Goal: Information Seeking & Learning: Check status

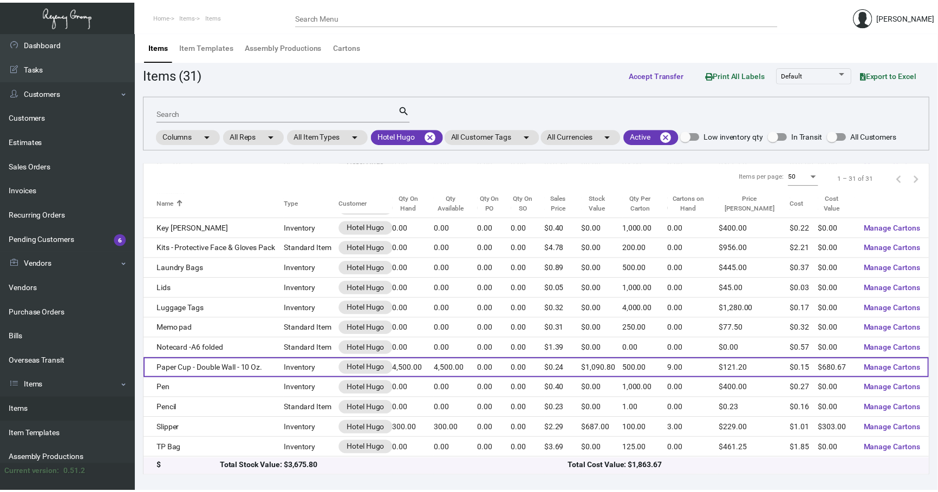
scroll to position [327, 0]
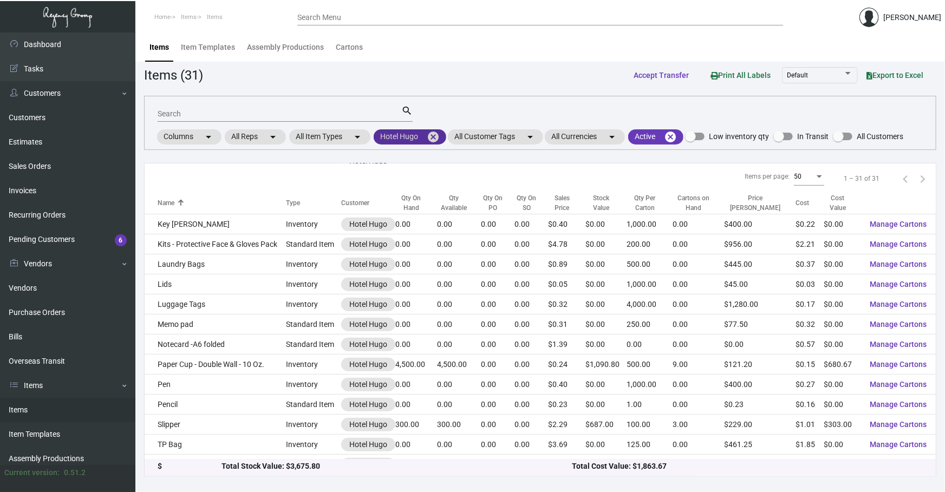
click at [435, 132] on mat-icon "cancel" at bounding box center [433, 137] width 13 height 13
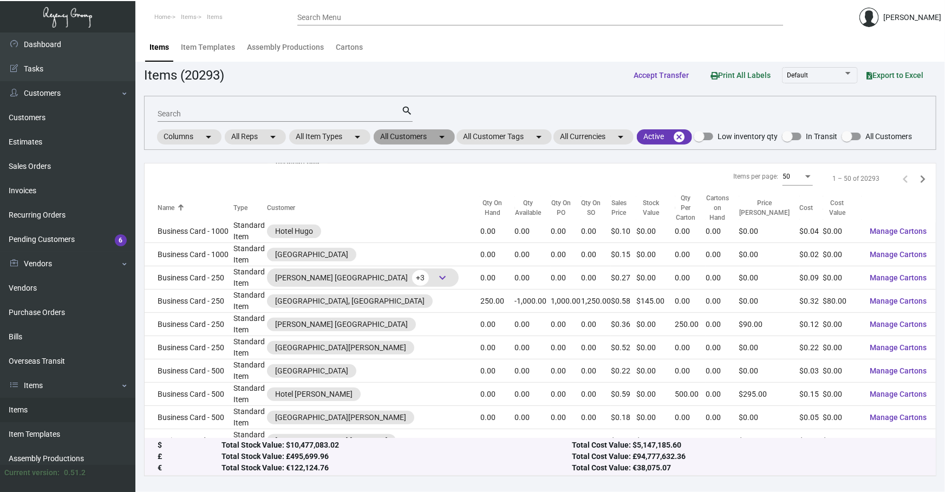
click at [416, 136] on mat-chip "All Customers arrow_drop_down" at bounding box center [414, 136] width 81 height 15
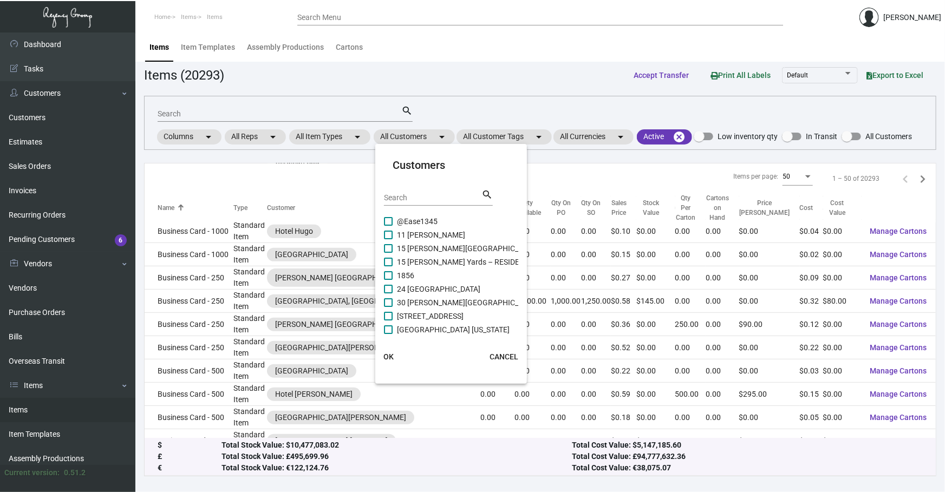
click at [433, 199] on input "Search" at bounding box center [432, 198] width 97 height 9
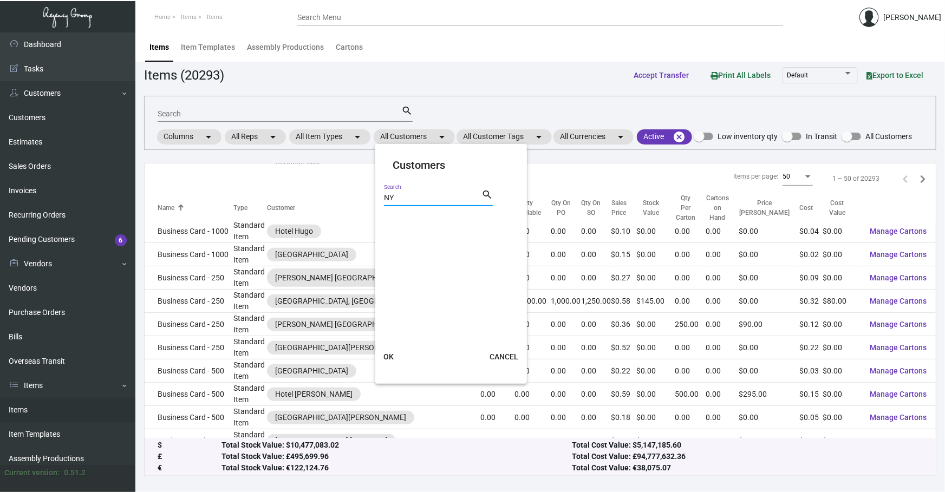
type input "N"
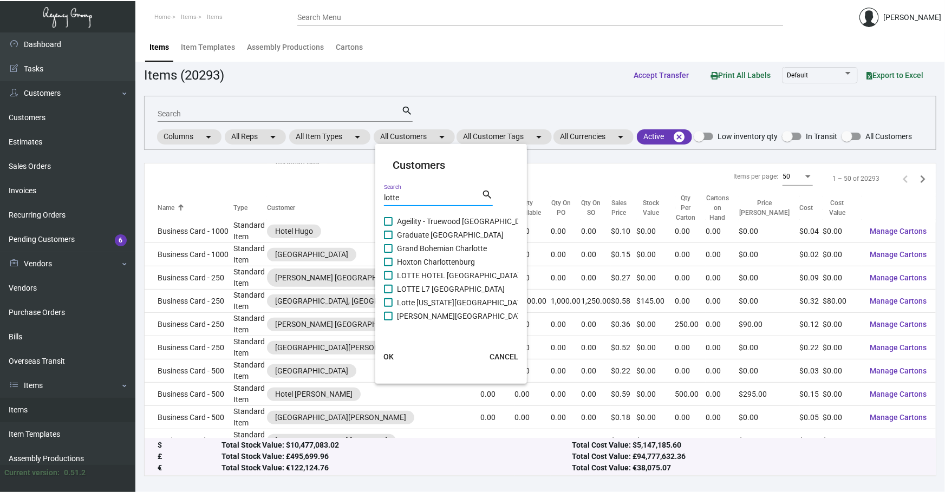
type input "lotte"
click at [431, 285] on span "LOTTE L7 [GEOGRAPHIC_DATA]" at bounding box center [451, 289] width 108 height 13
click at [388, 293] on input "LOTTE L7 [GEOGRAPHIC_DATA]" at bounding box center [388, 293] width 1 height 1
checkbox input "true"
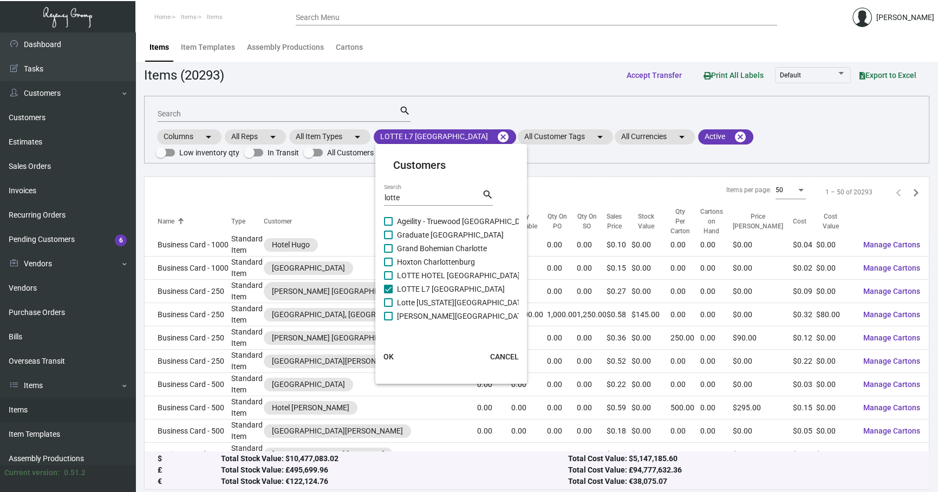
click at [433, 271] on span "LOTTE HOTEL [GEOGRAPHIC_DATA]" at bounding box center [458, 275] width 123 height 13
click at [388, 280] on input "LOTTE HOTEL [GEOGRAPHIC_DATA]" at bounding box center [388, 280] width 1 height 1
checkbox input "true"
click at [425, 302] on span "Lotte [US_STATE][GEOGRAPHIC_DATA]" at bounding box center [462, 302] width 131 height 13
click at [388, 307] on input "Lotte [US_STATE][GEOGRAPHIC_DATA]" at bounding box center [388, 307] width 1 height 1
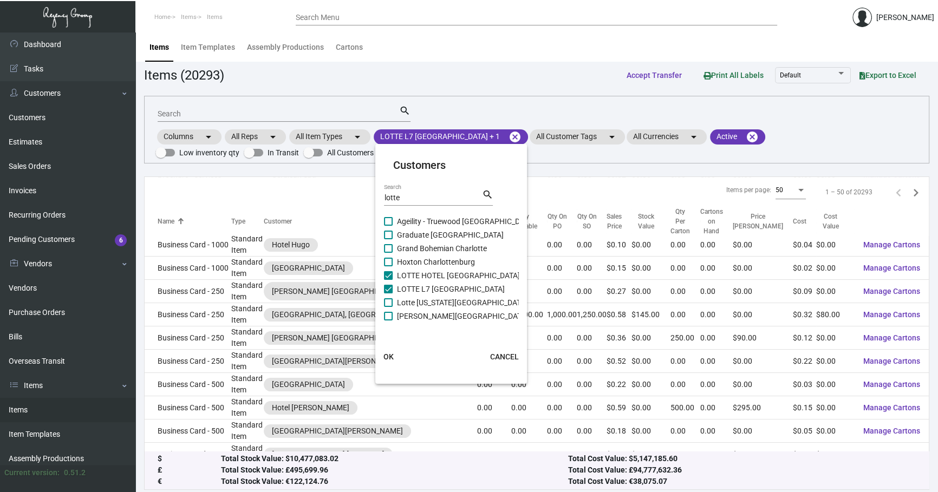
checkbox input "true"
click at [389, 358] on span "OK" at bounding box center [388, 357] width 10 height 9
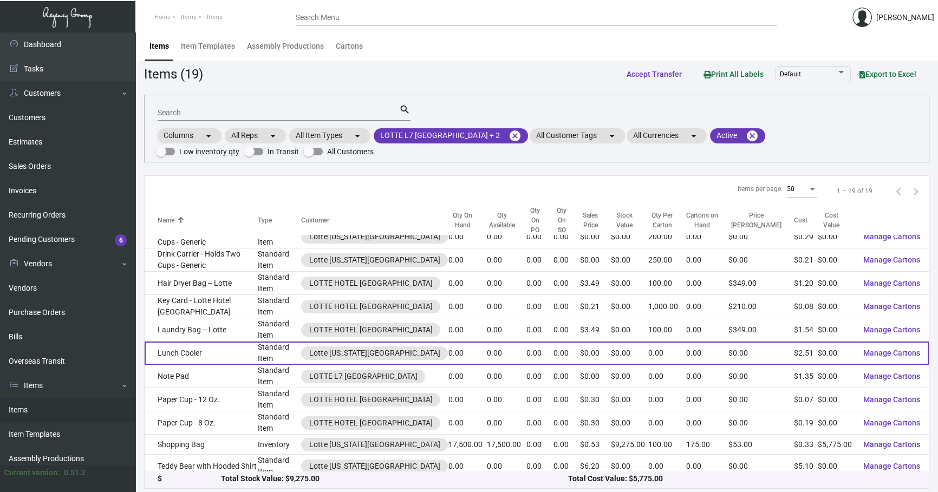
scroll to position [2, 0]
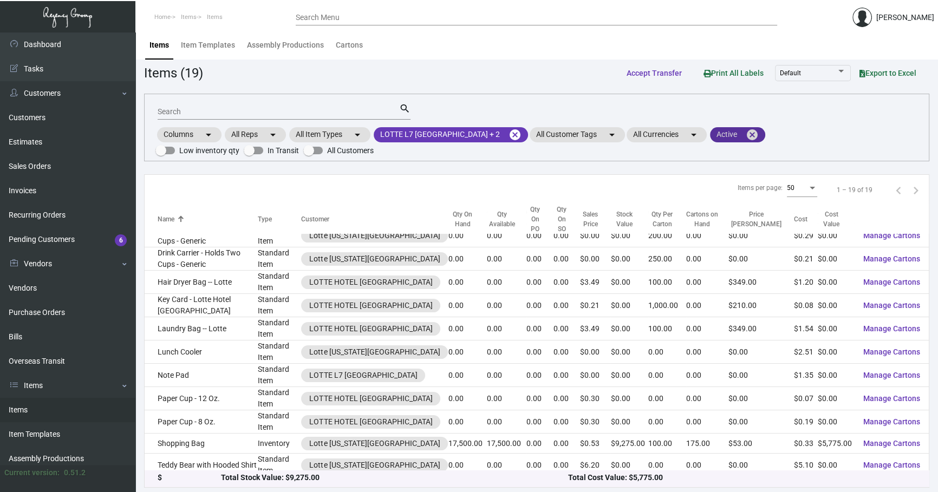
click at [746, 133] on mat-icon "cancel" at bounding box center [752, 134] width 13 height 13
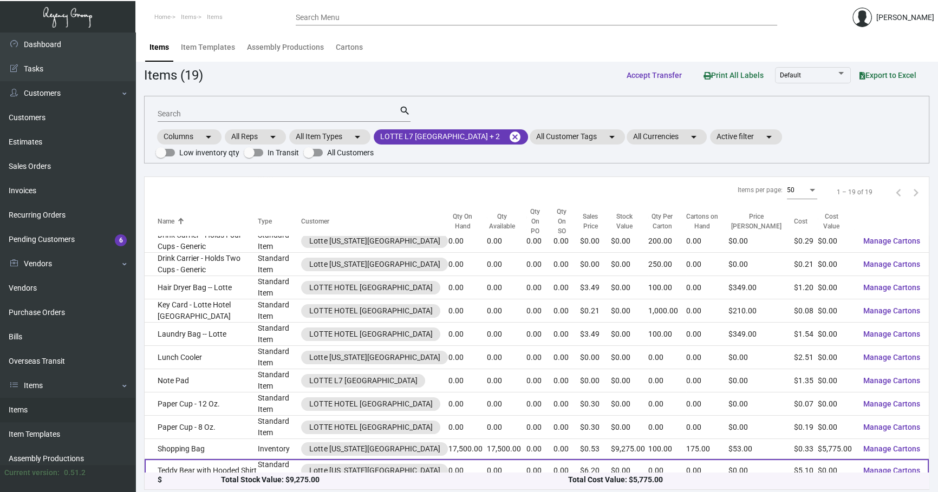
scroll to position [151, 0]
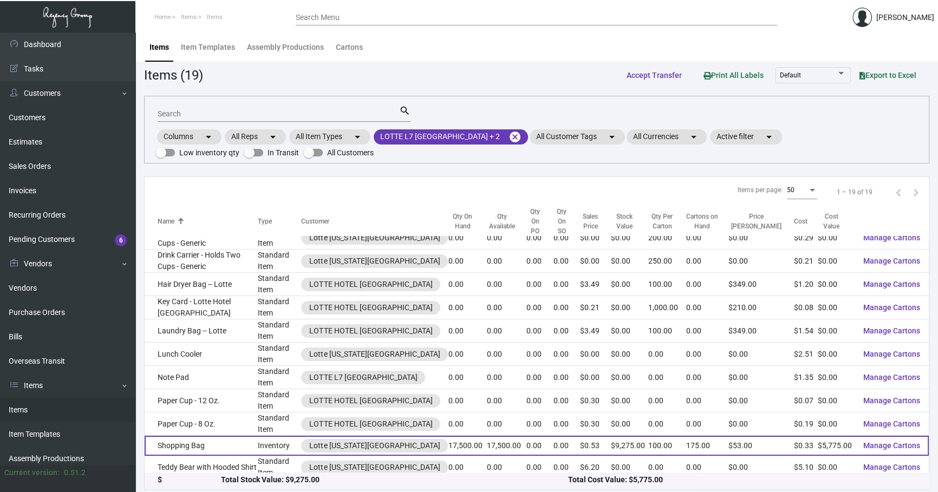
click at [245, 436] on td "Shopping Bag" at bounding box center [201, 446] width 113 height 20
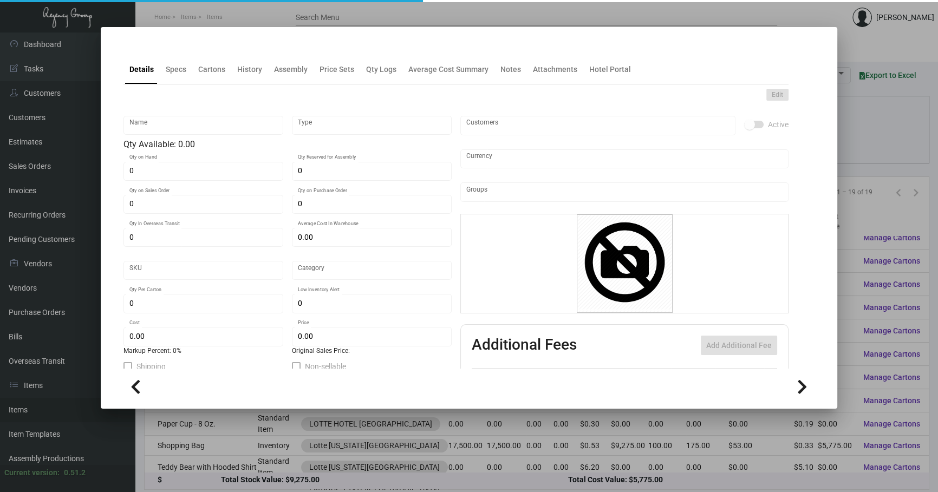
type input "Shopping Bag"
type input "Inventory"
type input "17,500"
type input "$ 0.33"
type input "Overseas"
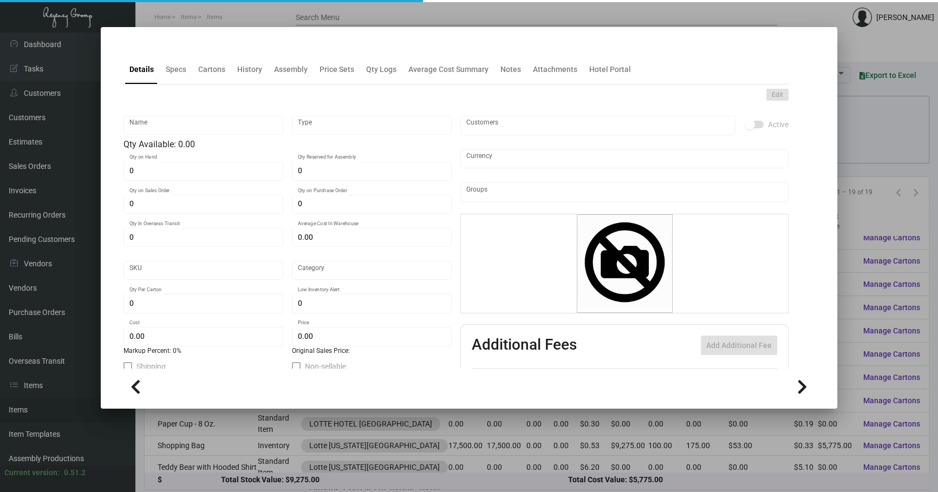
type input "100"
type input "$ 0.33"
type input "$ 0.53"
checkbox input "true"
type input "United States Dollar $"
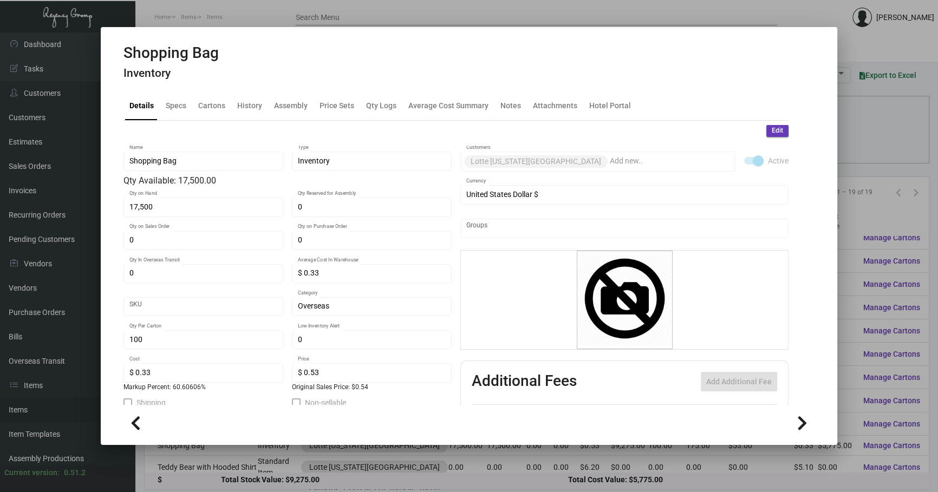
click at [237, 80] on div "Shopping Bag Inventory" at bounding box center [468, 64] width 691 height 41
click at [250, 105] on div "History" at bounding box center [249, 105] width 25 height 11
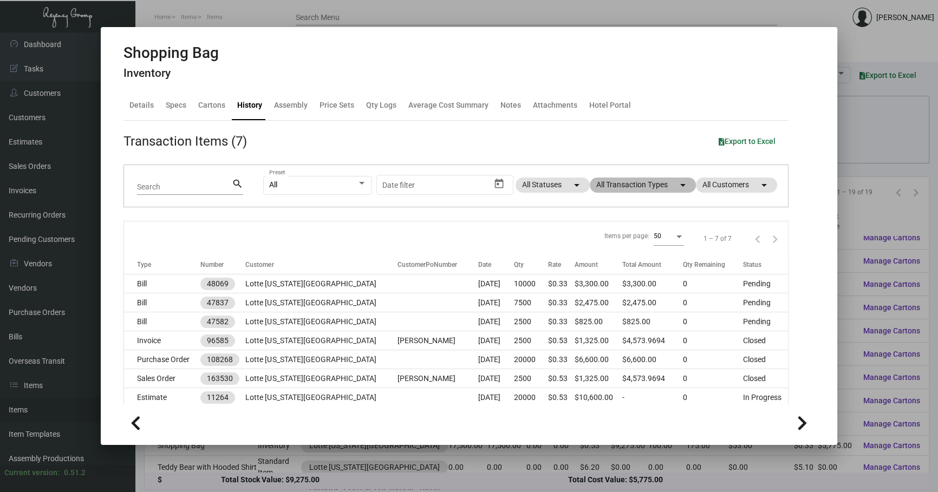
click at [620, 184] on mat-chip "All Transaction Types arrow_drop_down" at bounding box center [643, 185] width 106 height 15
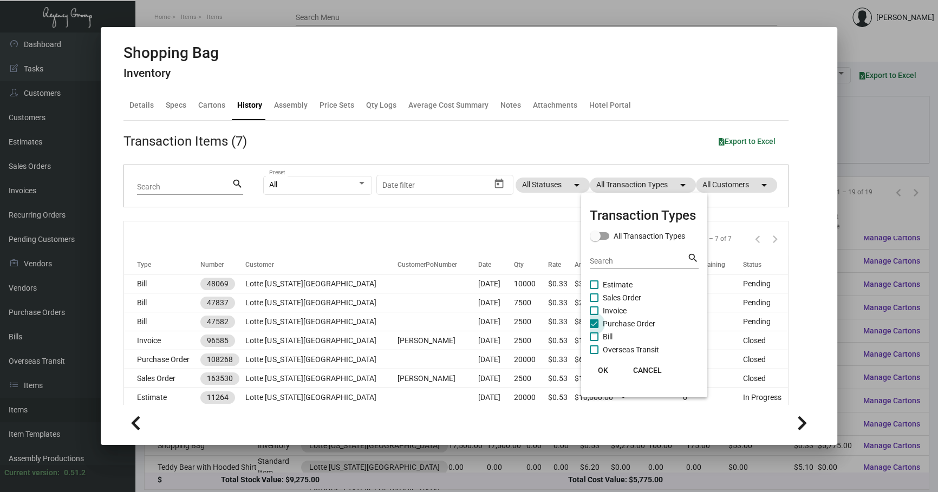
click at [616, 321] on span "Purchase Order" at bounding box center [629, 323] width 53 height 13
click at [594, 328] on input "Purchase Order" at bounding box center [593, 328] width 1 height 1
drag, startPoint x: 616, startPoint y: 321, endPoint x: 601, endPoint y: 316, distance: 15.4
click at [616, 321] on span "Purchase Order" at bounding box center [629, 323] width 53 height 13
click at [594, 328] on input "Purchase Order" at bounding box center [593, 328] width 1 height 1
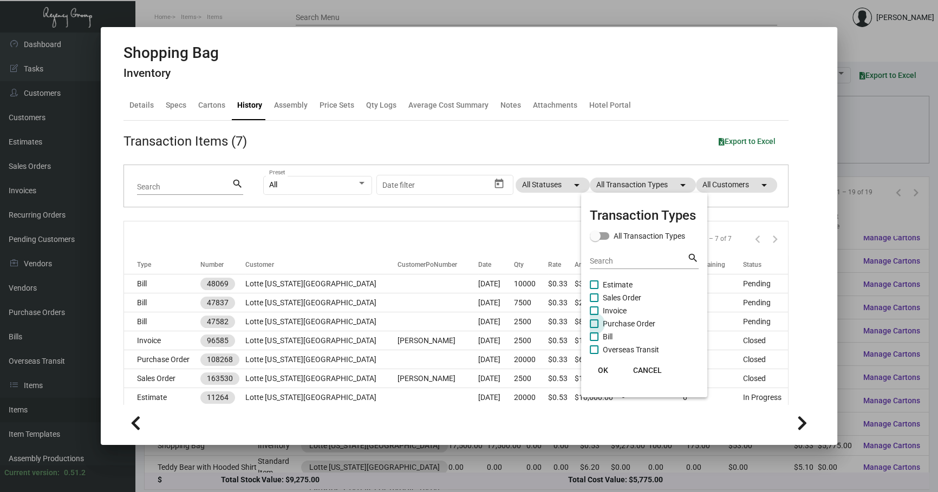
checkbox input "true"
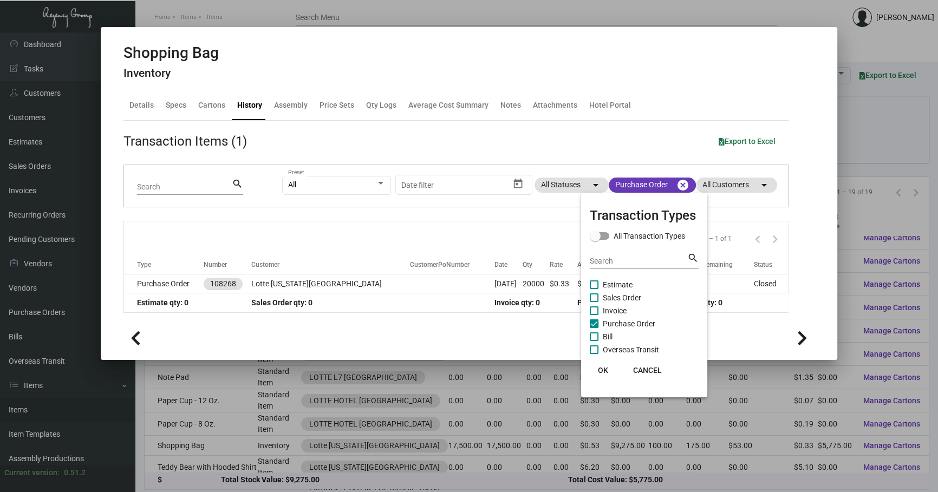
click at [374, 232] on div at bounding box center [469, 246] width 938 height 492
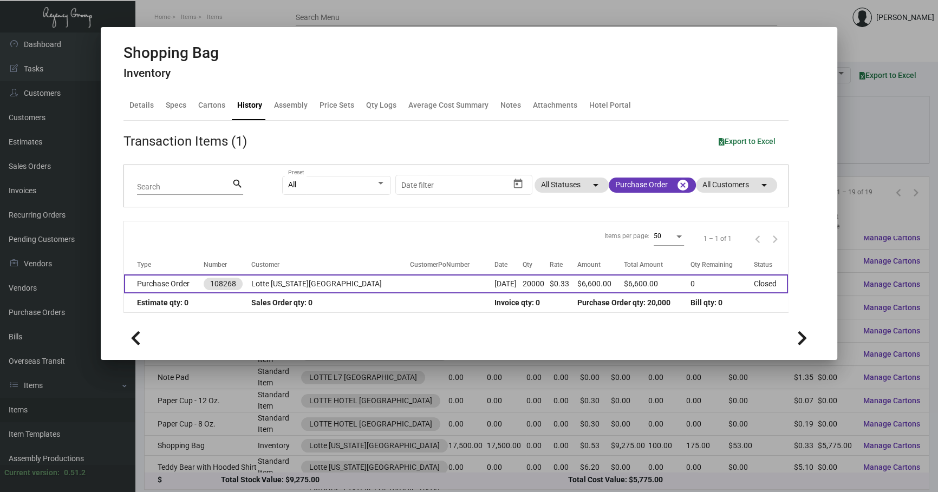
click at [410, 279] on td at bounding box center [452, 284] width 84 height 19
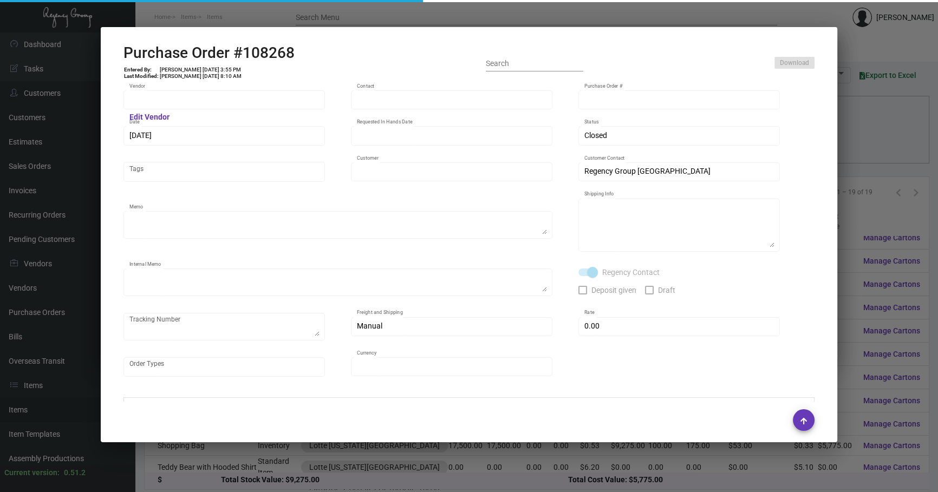
type input "Shanghai East Industrial Co., Ltd,"
type input "[PERSON_NAME]"
type input "108268"
type input "[DATE]"
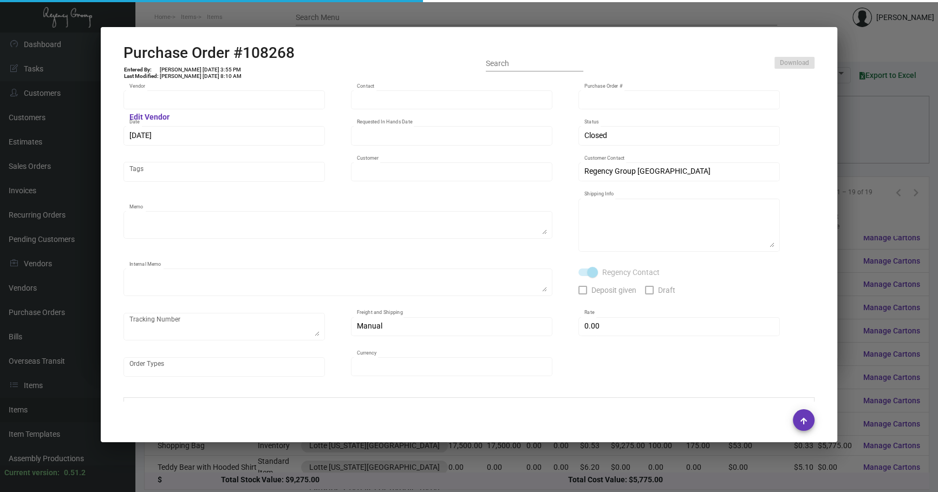
type input "Lotte [US_STATE][GEOGRAPHIC_DATA]"
type textarea "2500pcs air ship to [GEOGRAPHIC_DATA], 7500pcs boat in the first batch.10K boat…"
type textarea "Regency Group NJ - [PERSON_NAME] [STREET_ADDRESS]"
type textarea "[DATE] - 2500pcs shipped - 100pcs/ctn, total 25 cartons, 6 cartons: #1724376301…"
checkbox input "true"
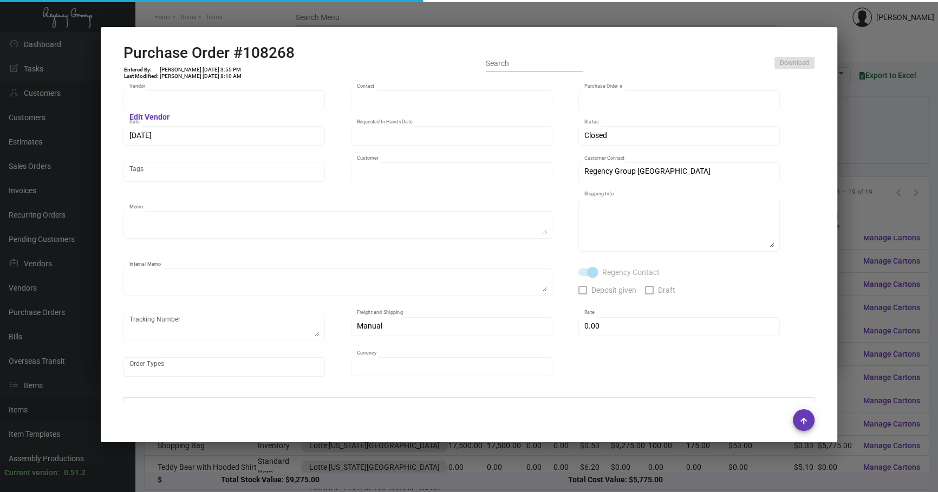
type input "$ 0.00"
type input "United States Dollar $"
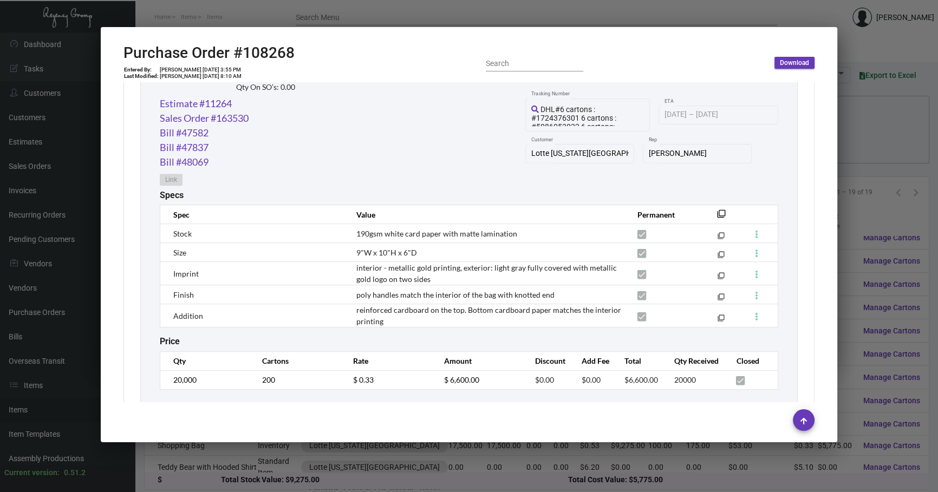
scroll to position [586, 0]
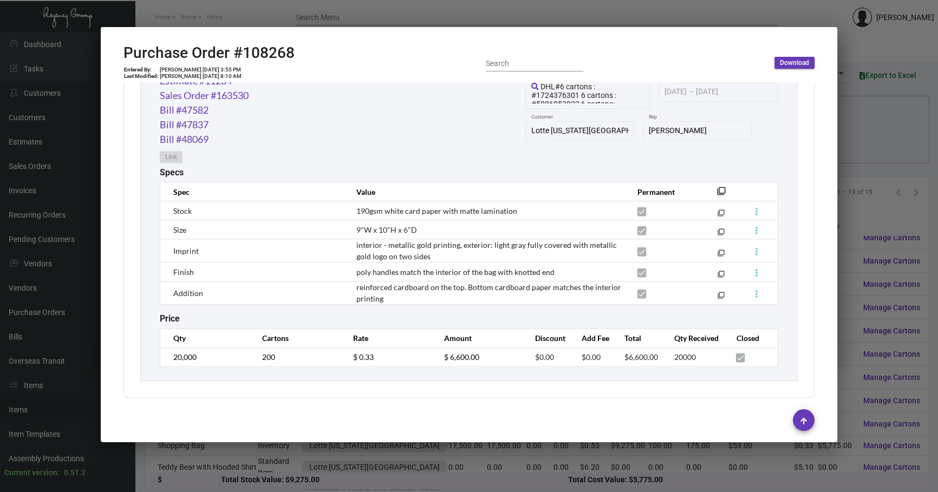
click at [445, 477] on div at bounding box center [469, 246] width 938 height 492
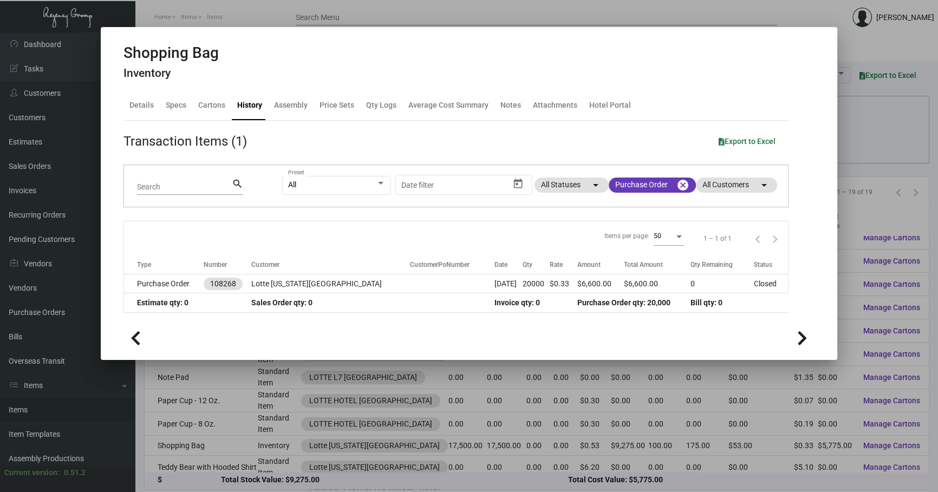
click at [445, 477] on div at bounding box center [469, 246] width 938 height 492
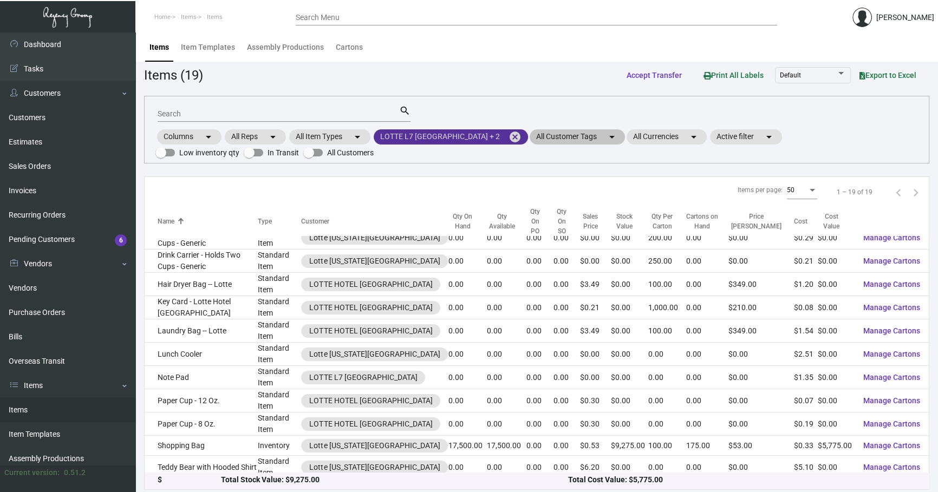
click at [508, 135] on mat-icon "cancel" at bounding box center [514, 137] width 13 height 13
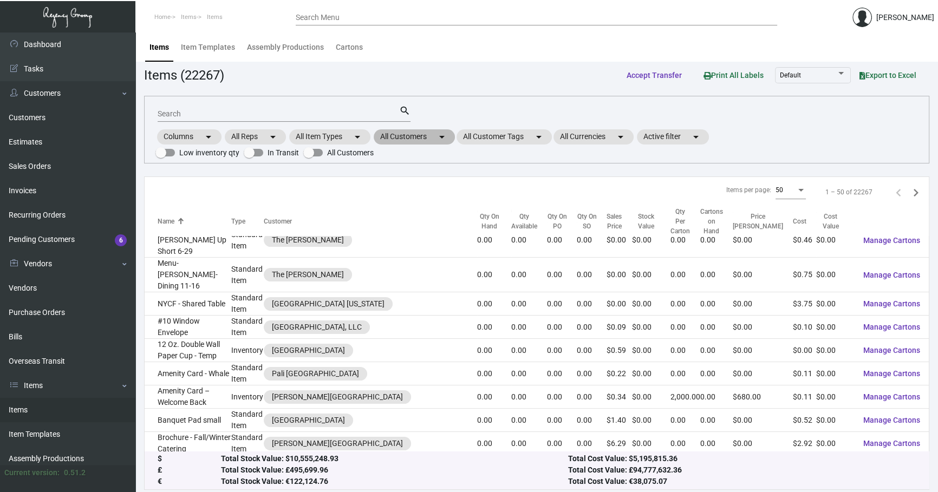
click at [438, 134] on mat-icon "arrow_drop_down" at bounding box center [441, 137] width 13 height 13
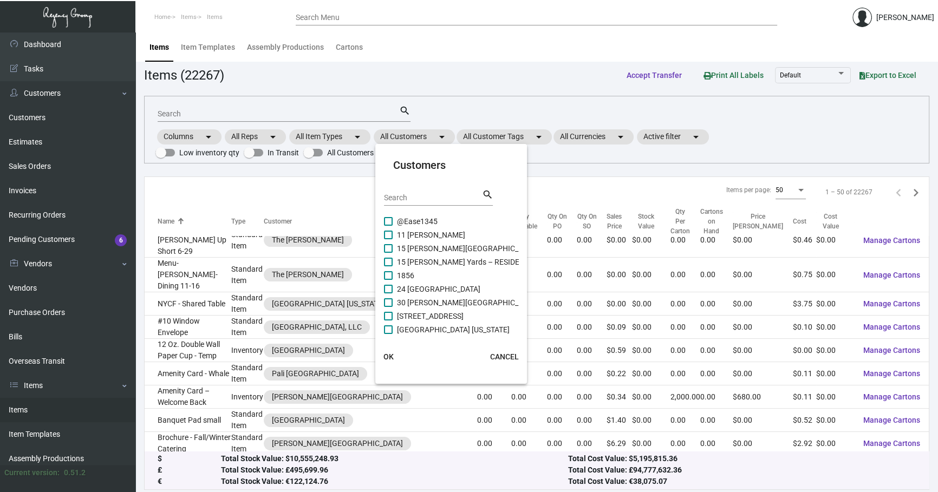
click at [417, 191] on div "Search" at bounding box center [432, 197] width 97 height 17
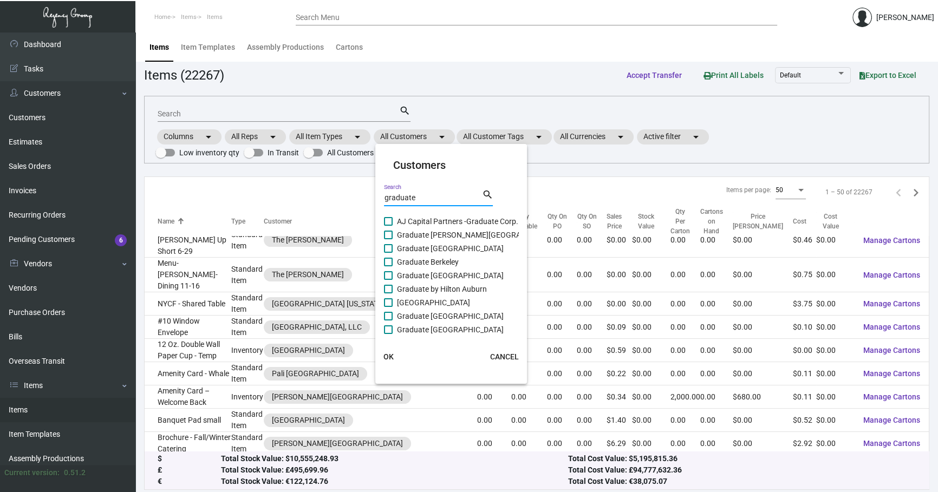
type input "graduate"
click at [451, 291] on span "Graduate by Hilton Auburn" at bounding box center [442, 289] width 90 height 13
click at [388, 293] on input "Graduate by Hilton Auburn" at bounding box center [388, 293] width 1 height 1
checkbox input "true"
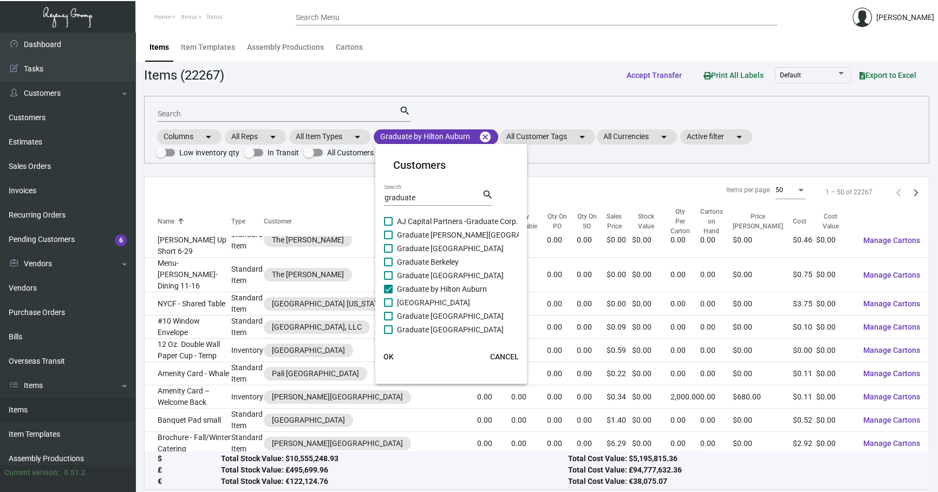
click at [390, 355] on span "OK" at bounding box center [388, 357] width 10 height 9
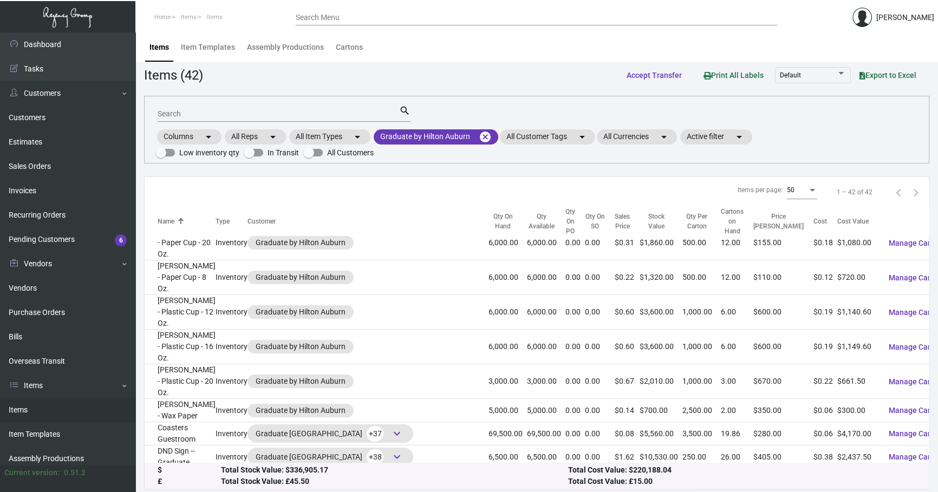
click at [251, 114] on input "Search" at bounding box center [279, 114] width 242 height 9
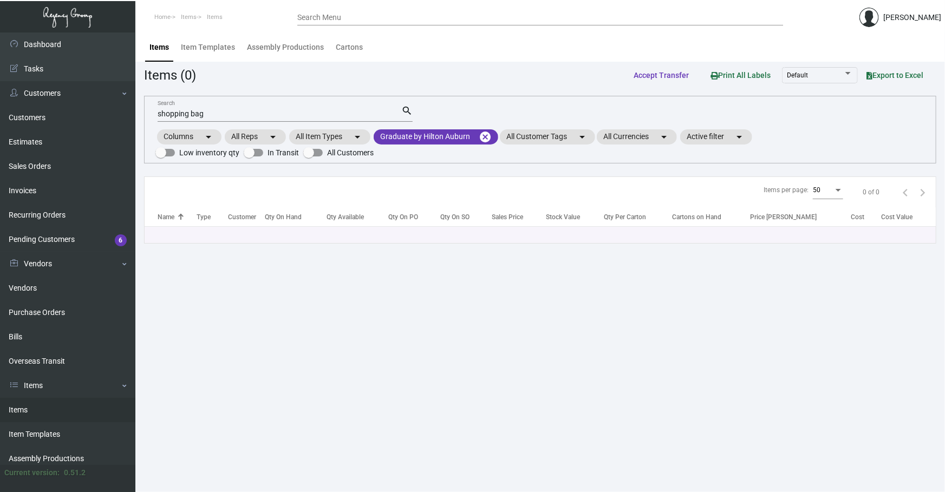
click at [332, 112] on input "shopping bag" at bounding box center [280, 114] width 244 height 9
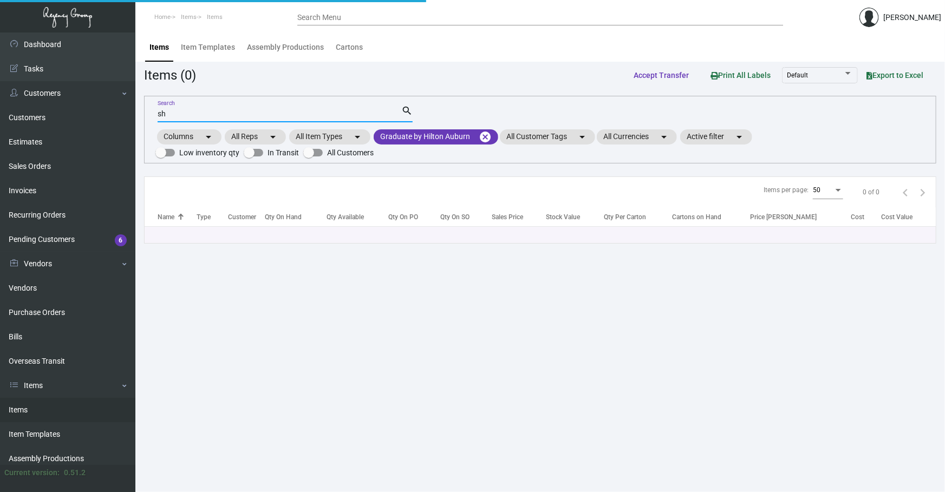
type input "s"
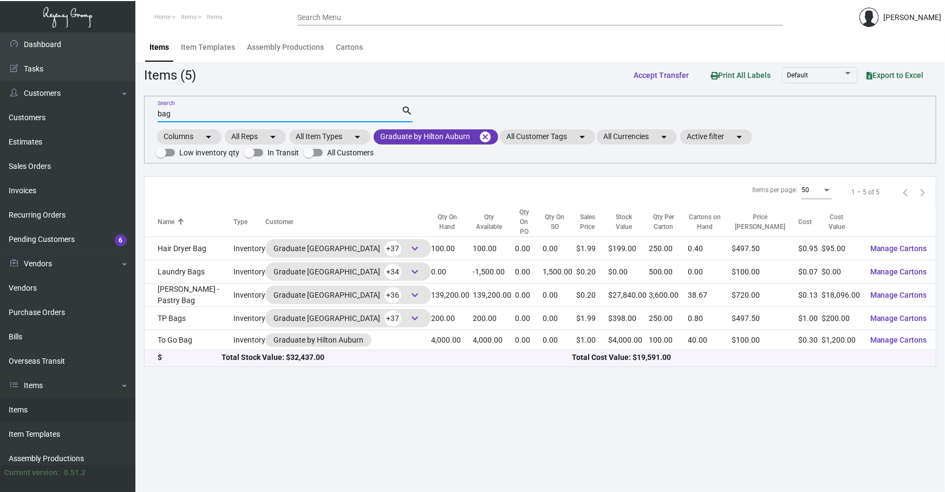
type input "bag"
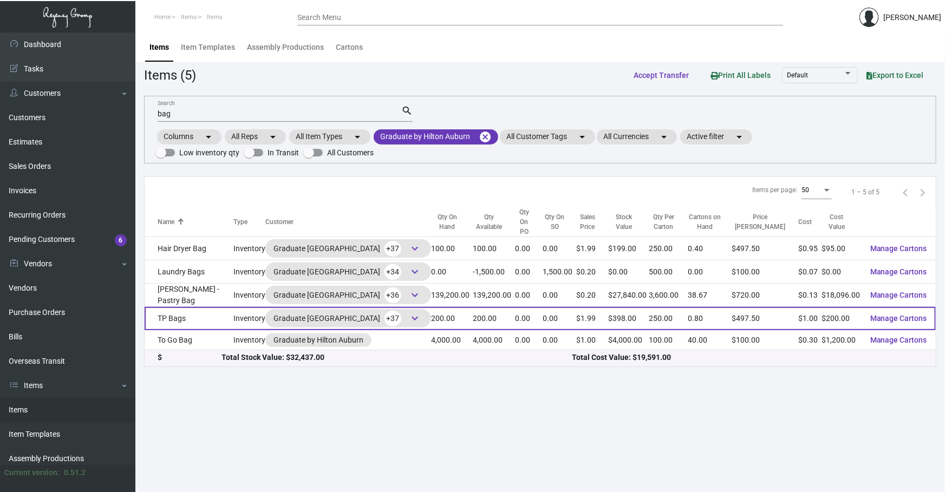
click at [191, 307] on td "TP Bags" at bounding box center [189, 318] width 89 height 23
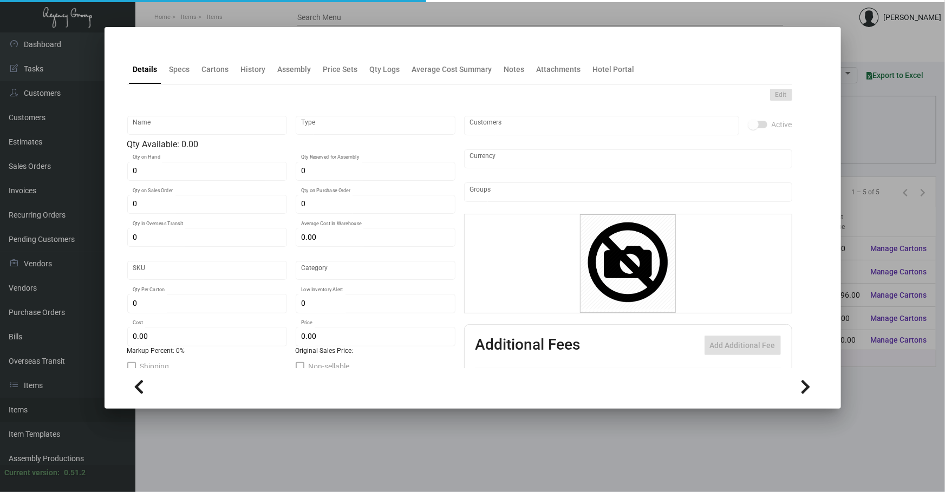
type input "TP Bags"
type input "Inventory"
type input "200"
type input "$ 1.86"
type input "1362"
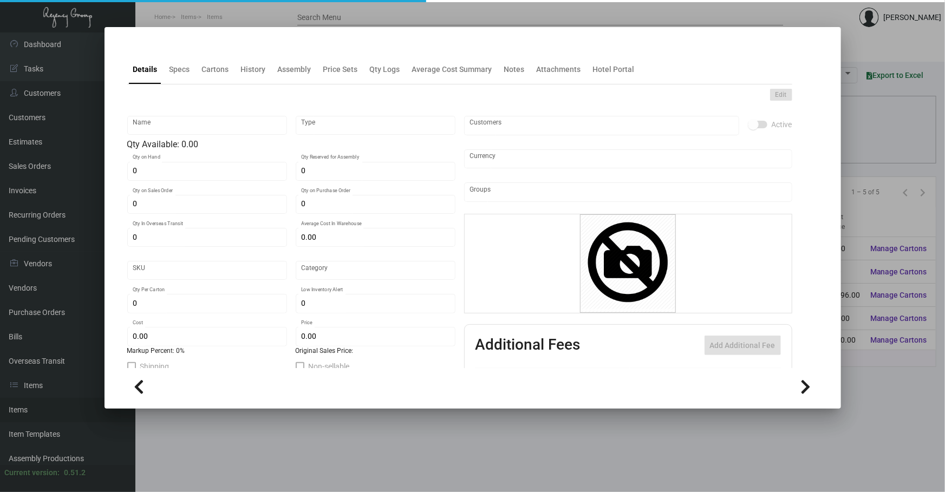
type input "Overseas"
type input "250"
type input "1,000"
type input "$ 1.00"
type input "$ 1.99"
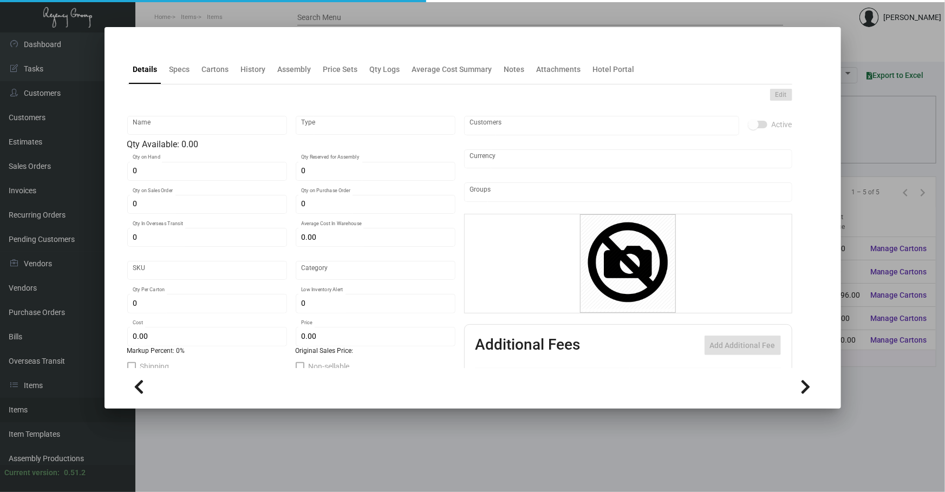
type textarea "TP Bags: size 8.5" x 8" with 5.5" round circle bottom gusset, white color bleac…"
checkbox input "true"
type input "United States Dollar $"
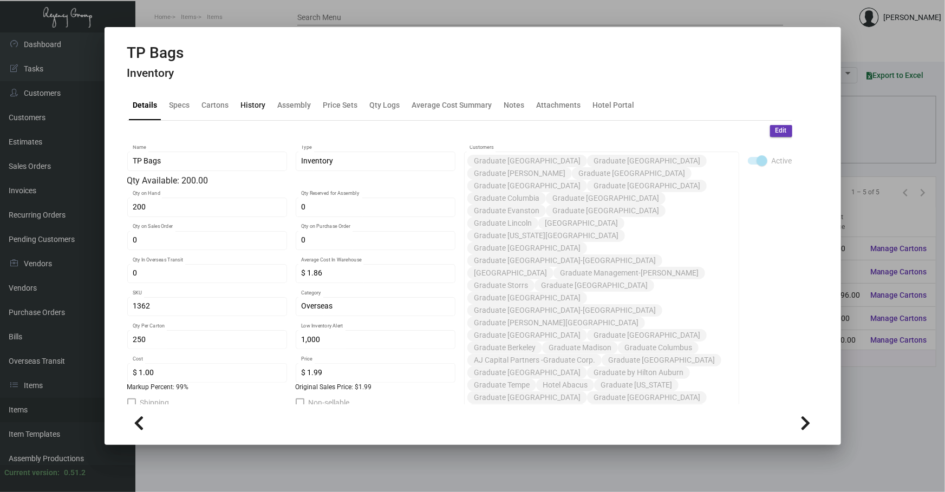
click at [244, 100] on div "History" at bounding box center [253, 105] width 25 height 11
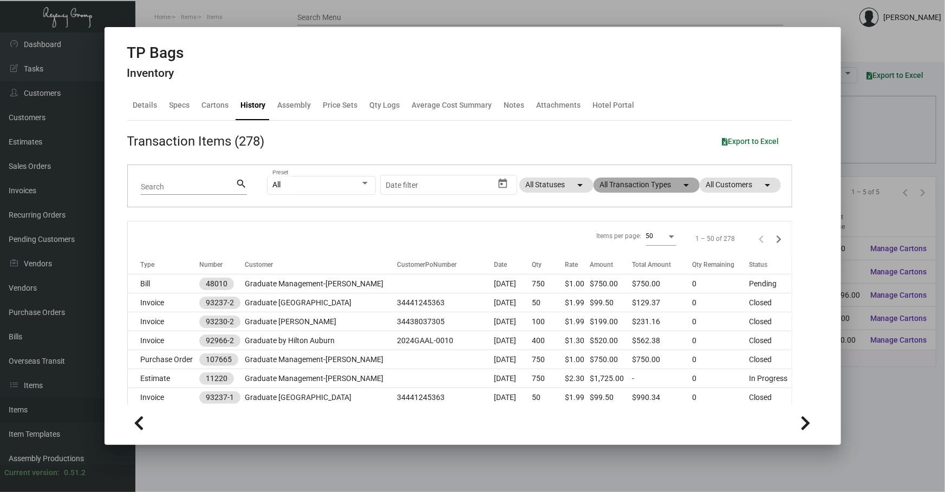
click at [657, 185] on mat-chip "All Transaction Types arrow_drop_down" at bounding box center [646, 185] width 106 height 15
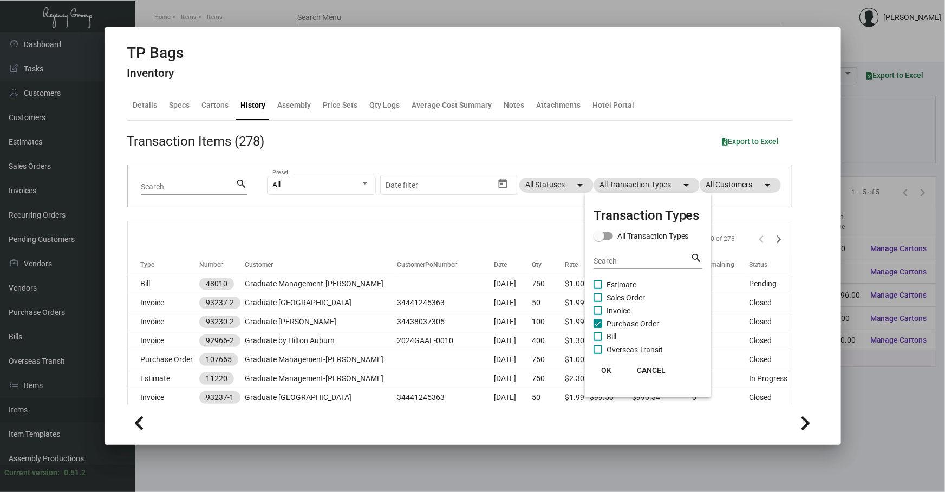
click at [290, 356] on div at bounding box center [472, 246] width 945 height 492
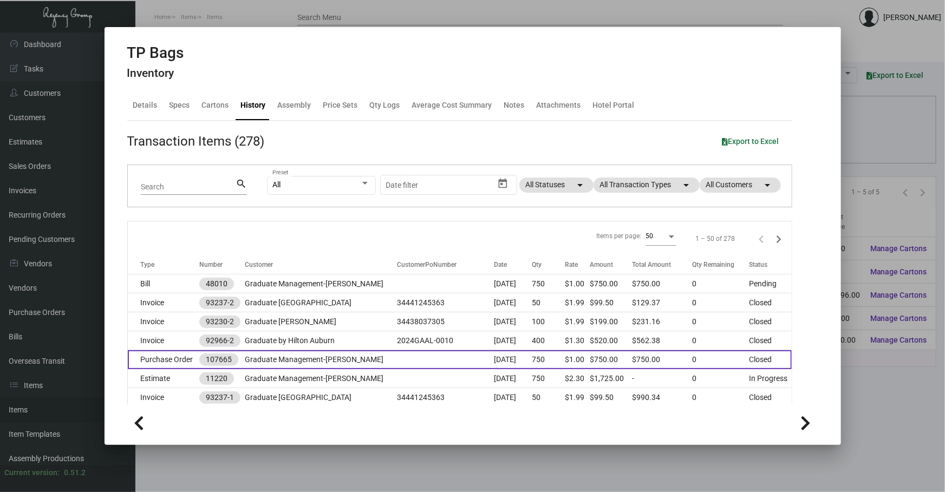
click at [292, 355] on td "Graduate Management-[PERSON_NAME]" at bounding box center [321, 359] width 152 height 19
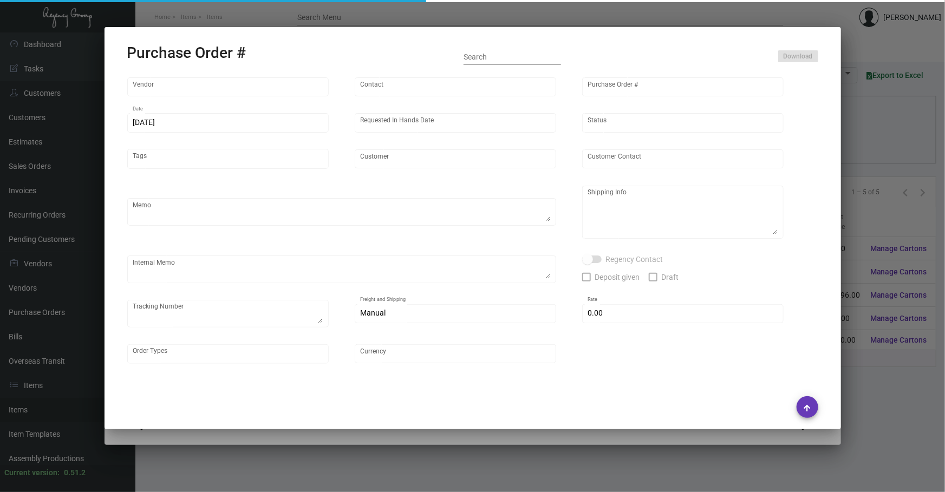
type input "Hangzhou [PERSON_NAME] Leisure Product Co. LTD"
type input "[PERSON_NAME]"
type input "107665"
type input "[DATE]"
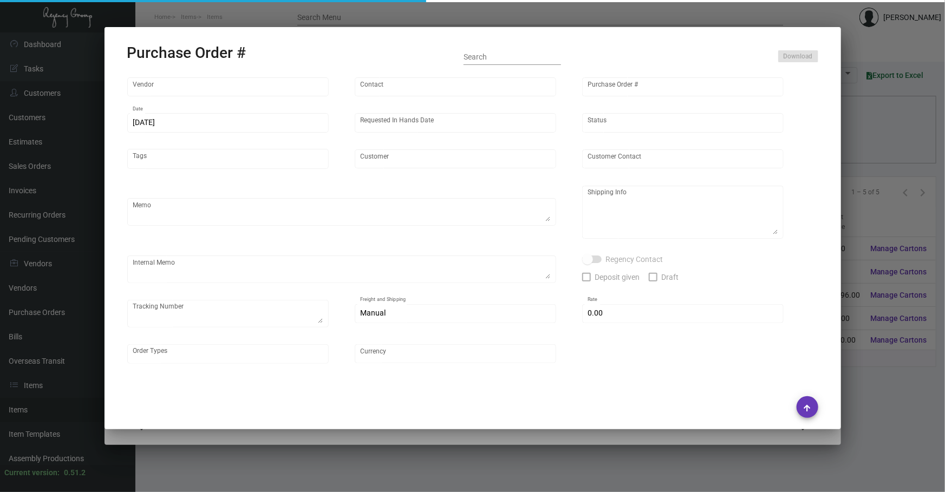
type input "Graduate Management-[PERSON_NAME]"
type textarea "Please ship by boat to our NJ warehouse."
type textarea "Regency Group NJ - [PERSON_NAME] [STREET_ADDRESS]"
checkbox input "true"
type input "$ 0.00"
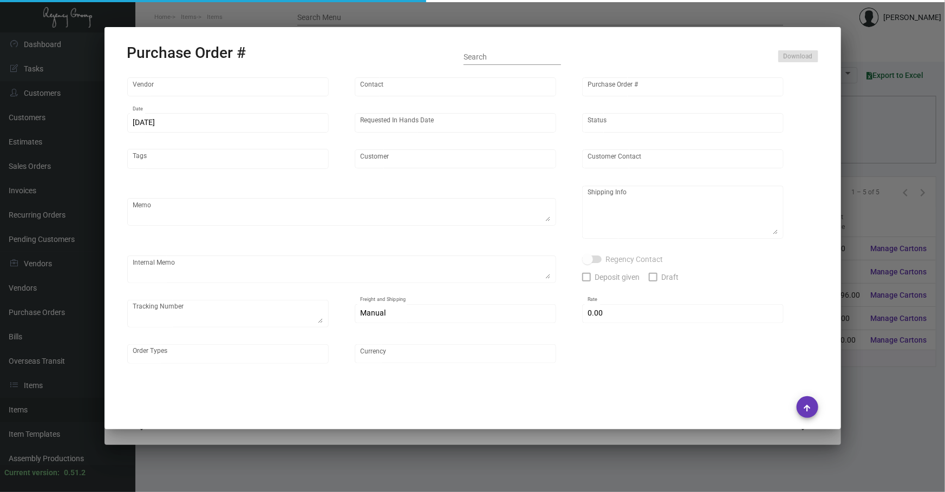
type input "United States Dollar $"
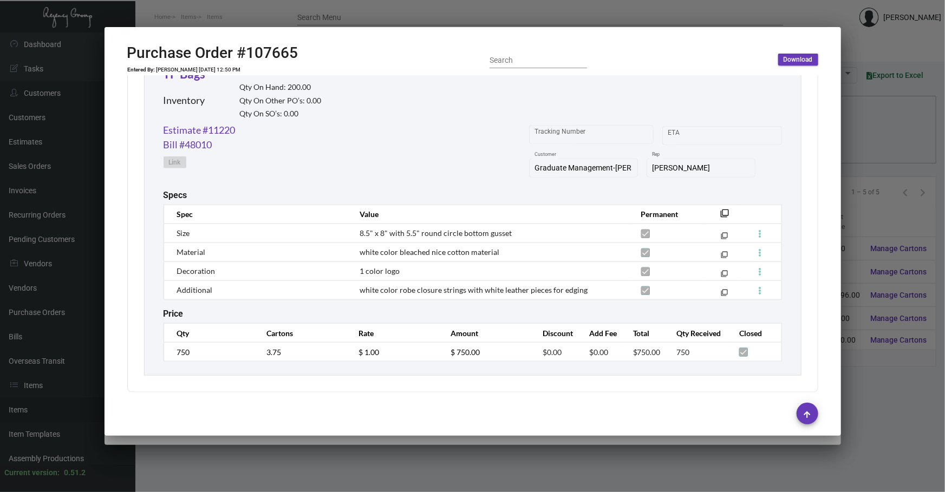
scroll to position [531, 0]
click at [395, 456] on div at bounding box center [472, 246] width 945 height 492
click at [395, 455] on div at bounding box center [472, 246] width 945 height 492
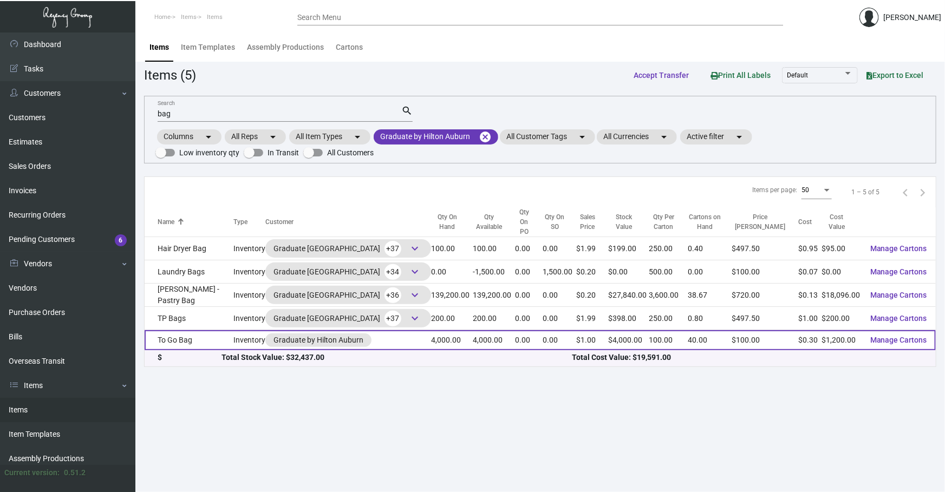
click at [188, 335] on td "To Go Bag" at bounding box center [189, 340] width 89 height 20
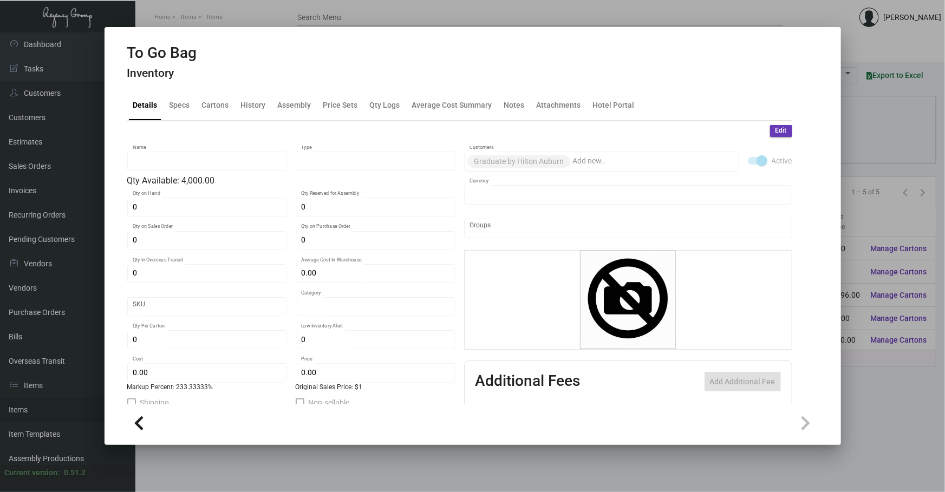
type input "To Go Bag"
type input "Inventory"
type input "4,000"
type input "$ 0.30"
type input "Overseas"
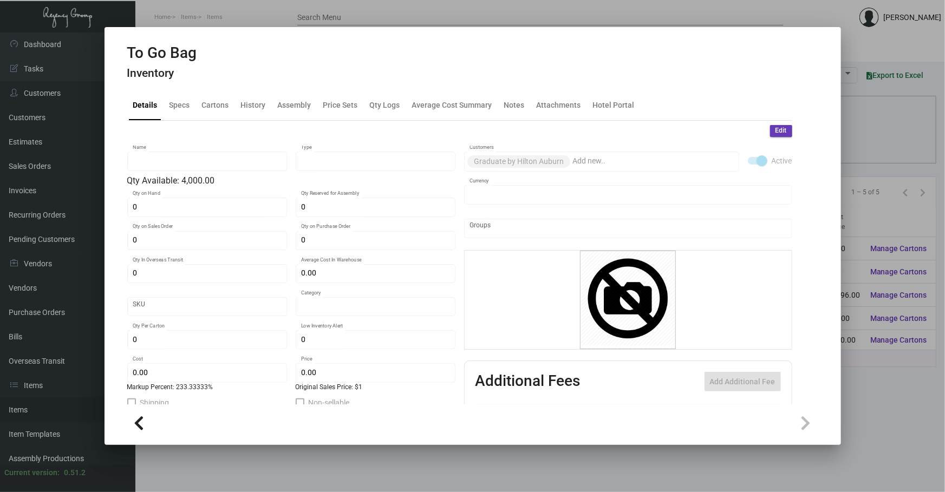
type input "100"
type input "$ 0.30"
type input "$ 1.00"
checkbox input "true"
type input "United States Dollar $"
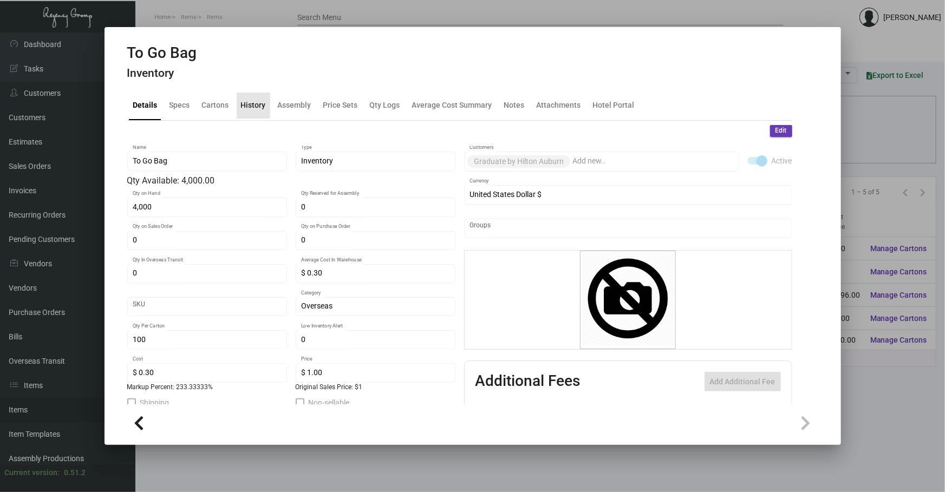
click at [245, 102] on div "History" at bounding box center [253, 105] width 25 height 11
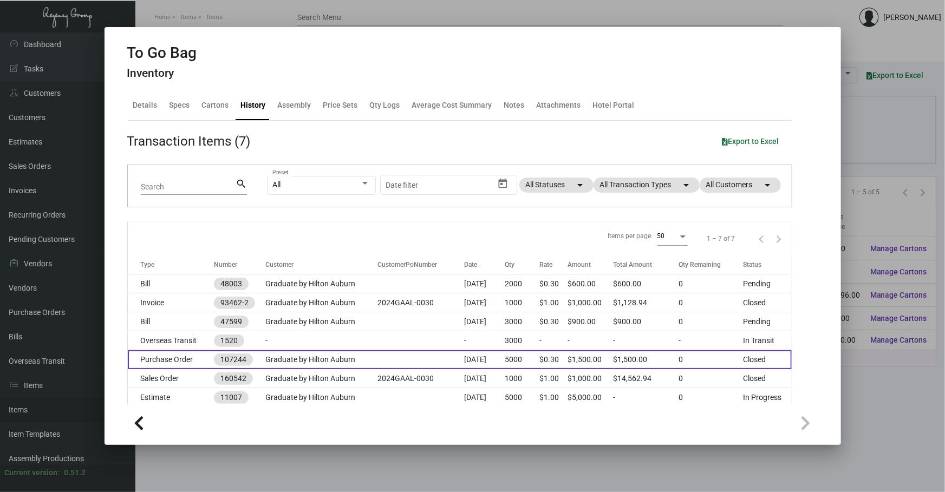
click at [368, 361] on td "Graduate by Hilton Auburn" at bounding box center [321, 359] width 112 height 19
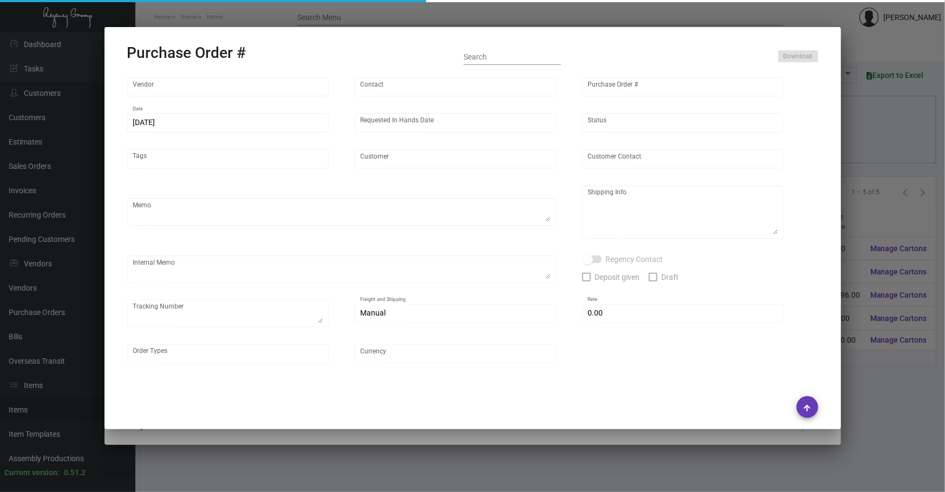
type input "Shanghai East Industrial Co., Ltd,"
type input "[PERSON_NAME]"
type input "107244"
type input "[DATE]"
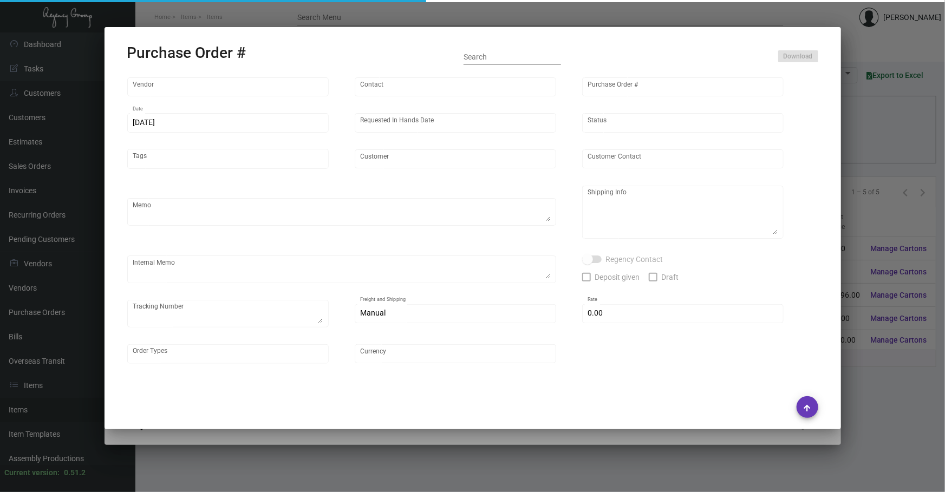
type input "Graduate by Hilton Auburn"
type textarea "Please ship by boat to our NJ warehouse. 3K in the first [PERSON_NAME], 2K ship…"
type textarea "Regency Group NJ - [PERSON_NAME] [STREET_ADDRESS]"
type textarea "[DATE] - The sample is virtually approved to run mass production."
checkbox input "true"
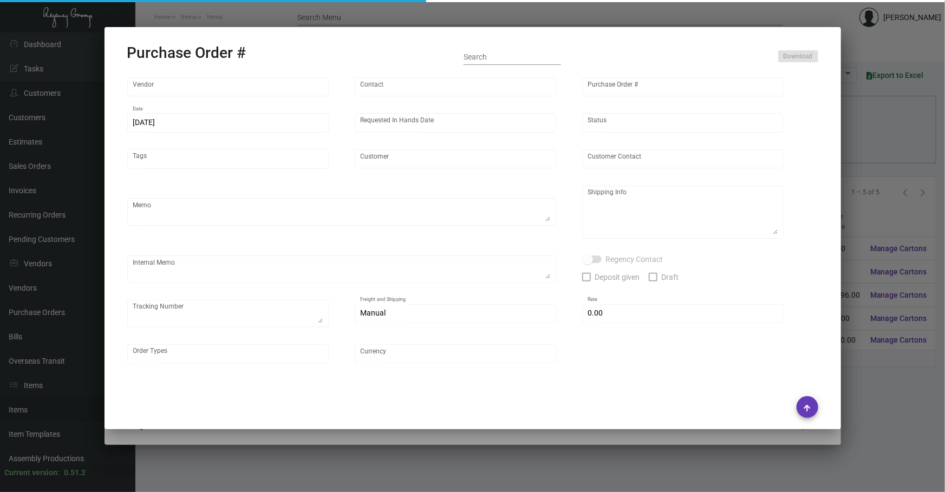
type input "$ 0.00"
type input "United States Dollar $"
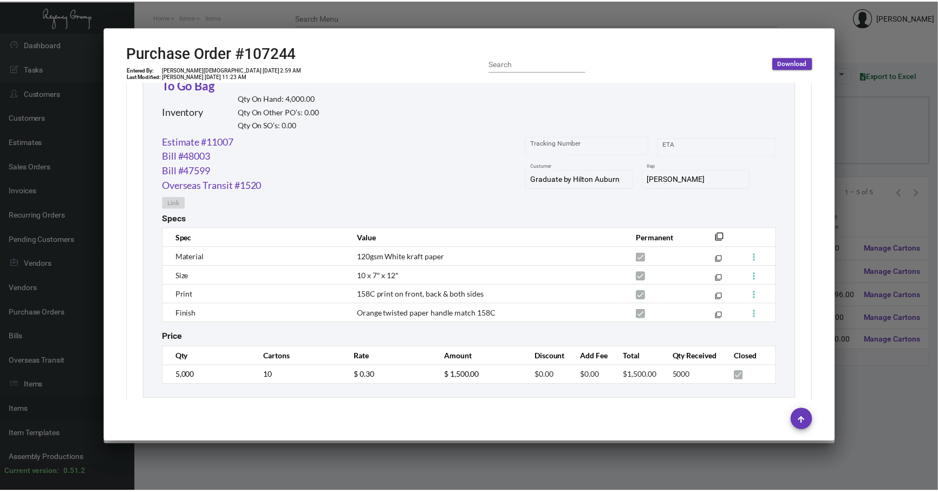
scroll to position [544, 0]
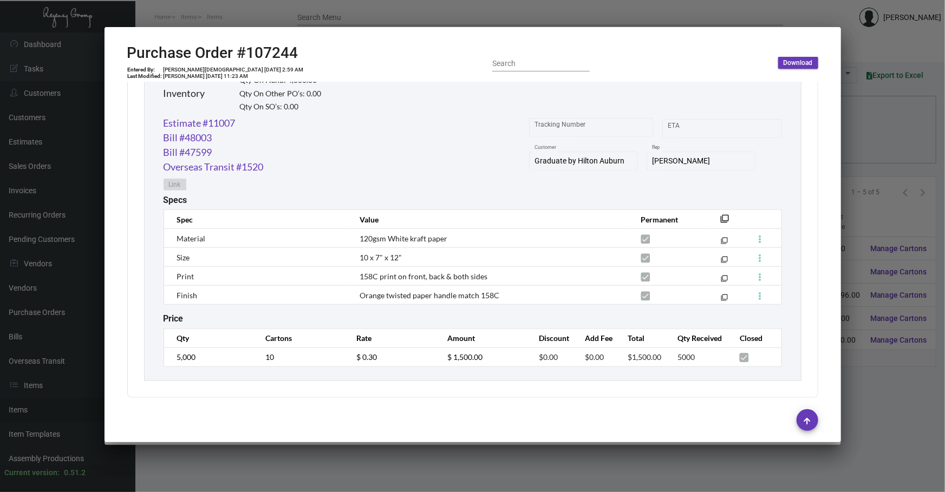
click at [579, 453] on div at bounding box center [472, 246] width 945 height 492
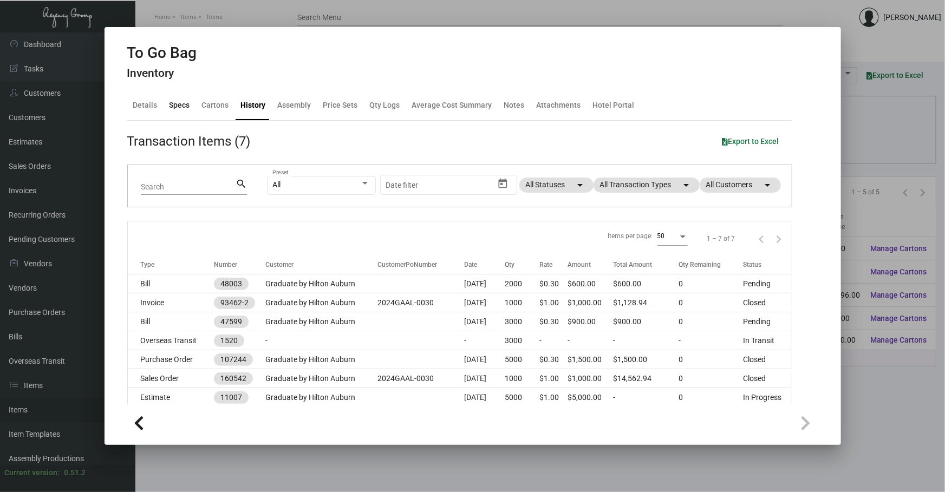
click at [190, 97] on div "Specs" at bounding box center [179, 106] width 29 height 26
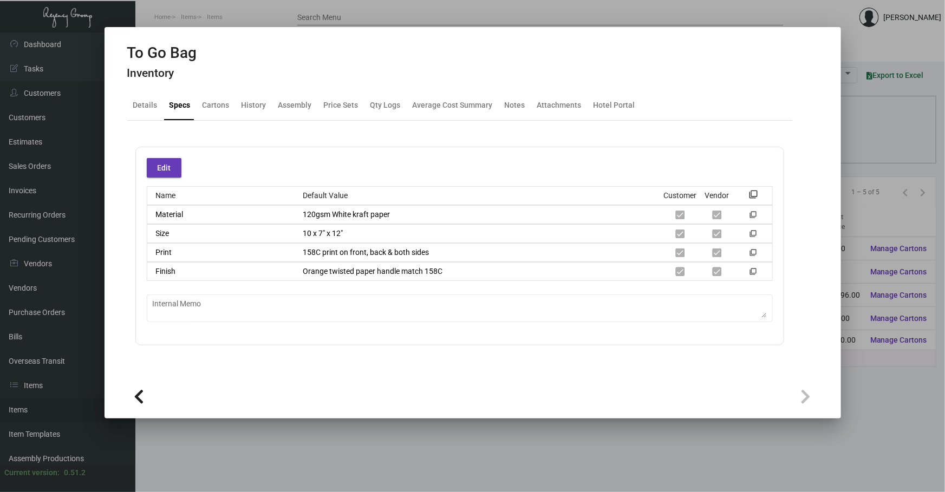
click at [568, 422] on div at bounding box center [472, 246] width 945 height 492
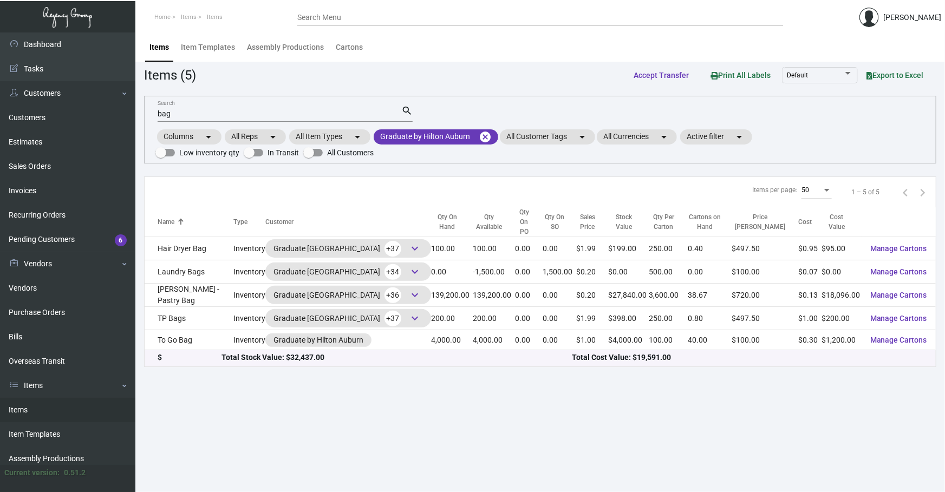
click at [179, 419] on main "Items Item Templates Assembly Productions Cartons Items (5) Accept Transfer Pri…" at bounding box center [540, 262] width 810 height 460
click at [487, 135] on mat-icon "cancel" at bounding box center [485, 137] width 13 height 13
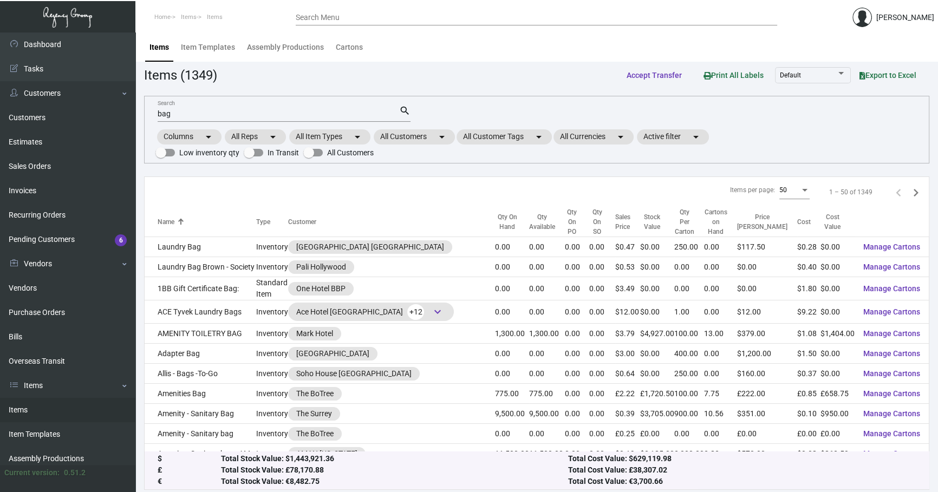
click at [305, 115] on input "bag" at bounding box center [279, 114] width 242 height 9
type input "b"
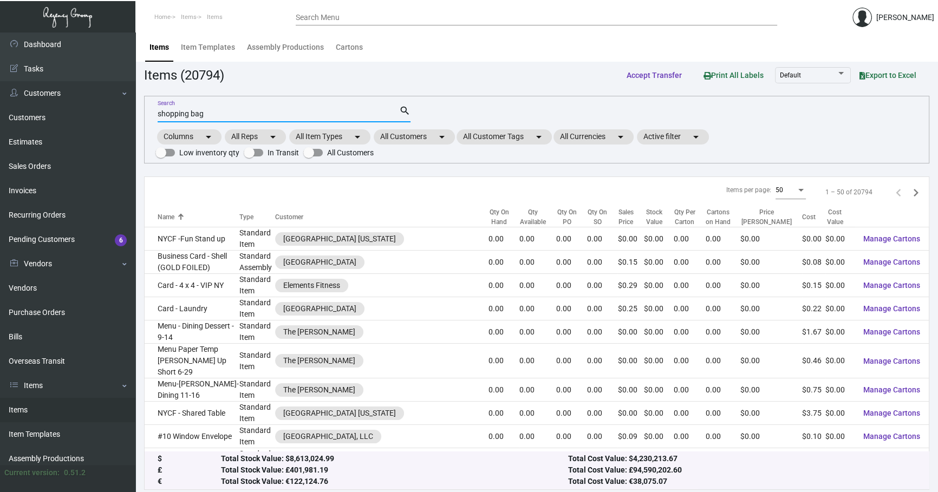
type input "shopping bag"
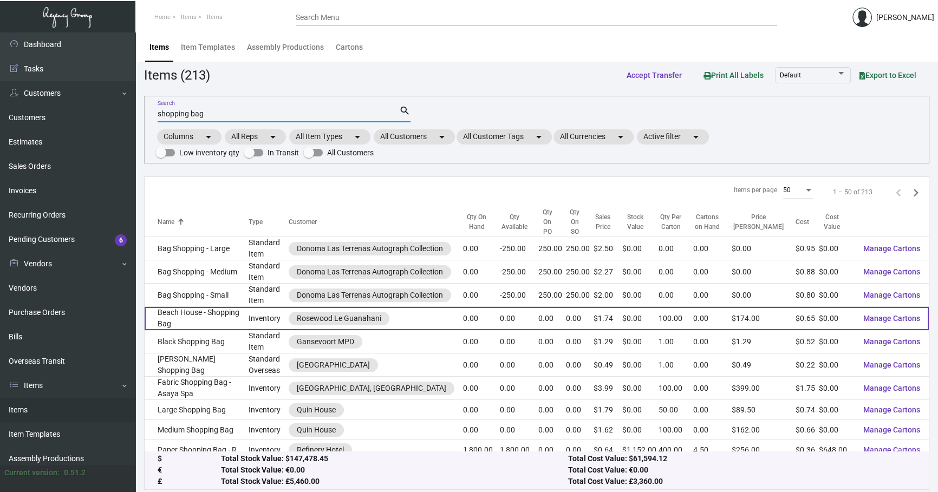
click at [199, 307] on td "Beach House - Shopping Bag" at bounding box center [197, 318] width 104 height 23
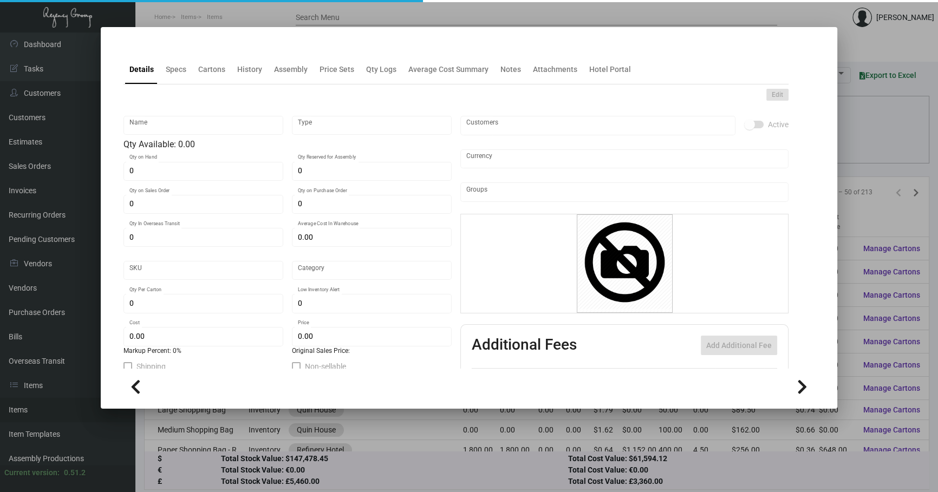
type input "Beach House - Shopping Bag"
type input "Inventory"
type input "2,500"
type input "$ 0.00"
type input "Overseas"
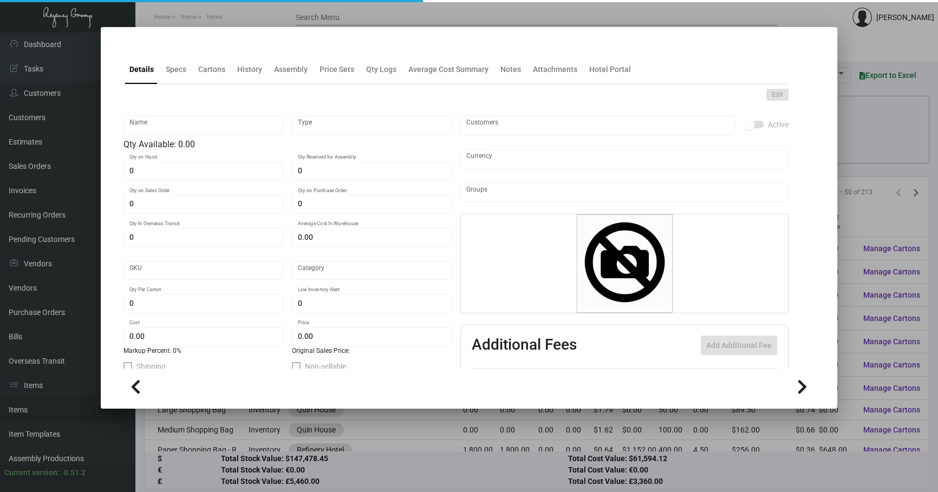
type input "100"
type input "$ 0.65"
type input "$ 1.74"
checkbox input "true"
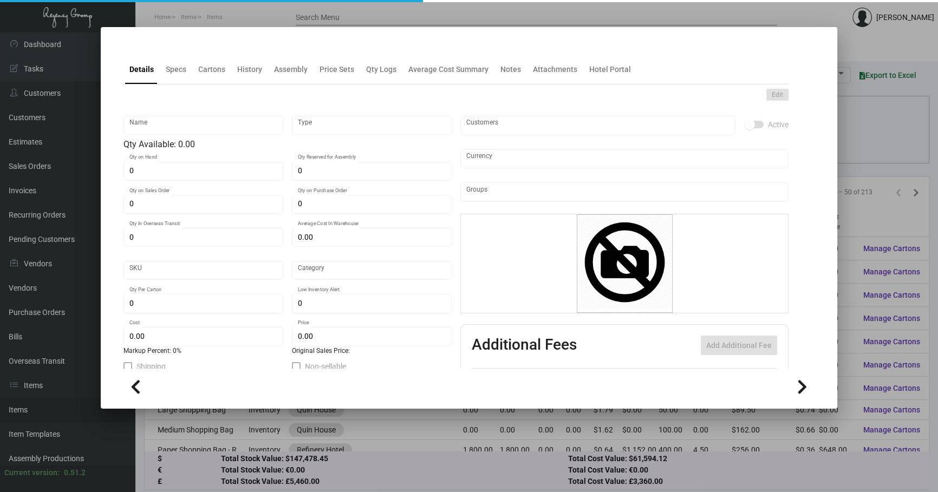
type input "United States Dollar $"
click at [123, 48] on h4 at bounding box center [123, 48] width 0 height 0
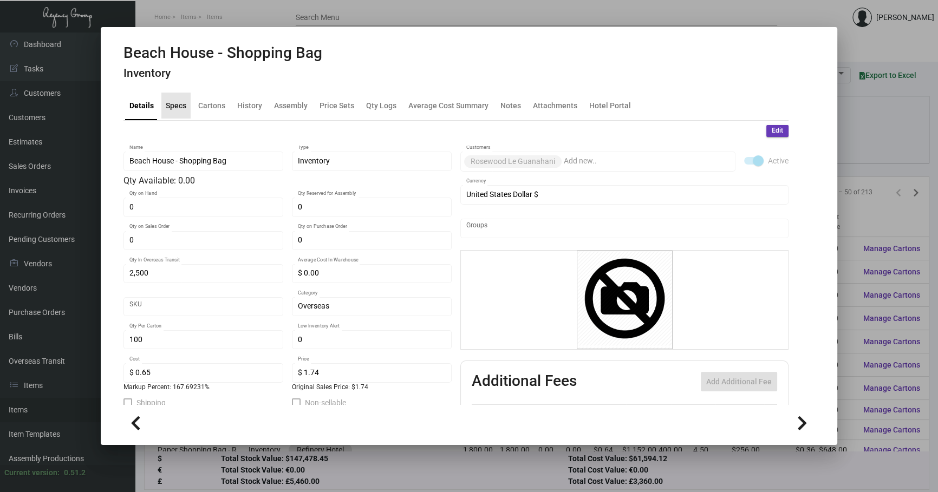
click at [173, 106] on div "Specs" at bounding box center [176, 105] width 21 height 11
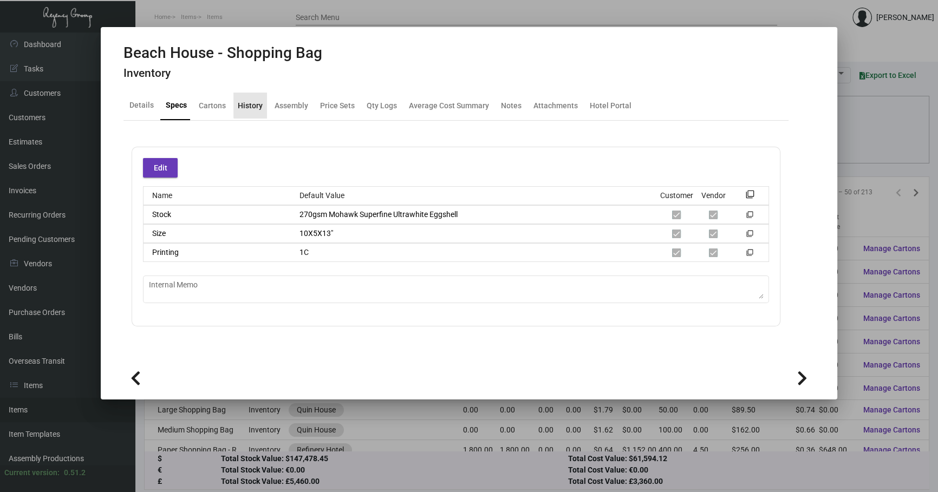
click at [254, 100] on div "History" at bounding box center [250, 105] width 25 height 11
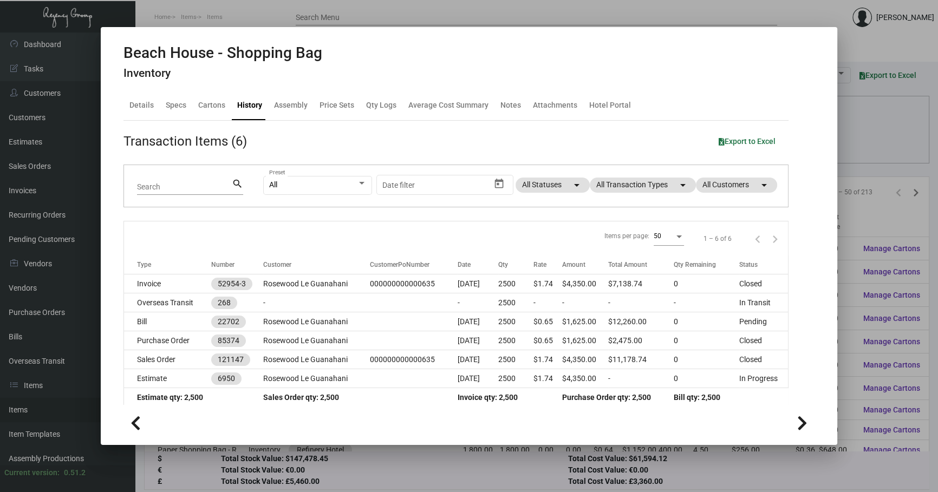
click at [862, 149] on div at bounding box center [469, 246] width 938 height 492
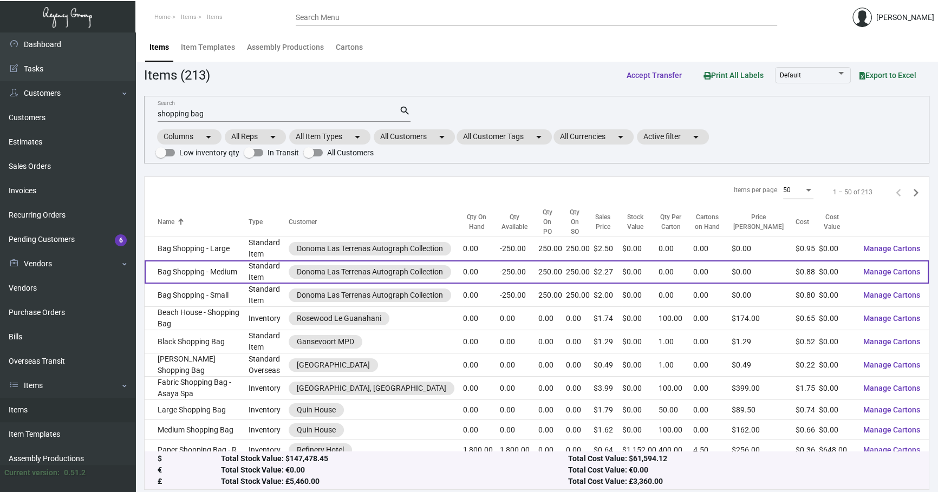
click at [202, 263] on td "Bag Shopping - Medium" at bounding box center [197, 271] width 104 height 23
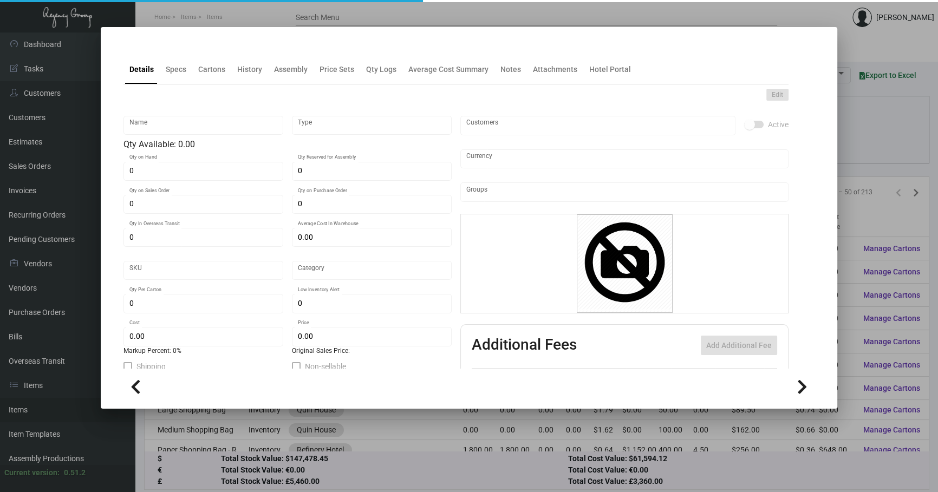
type input "Bag Shopping - Medium"
type input "Standard Item"
type input "250"
type input "$ 0.00"
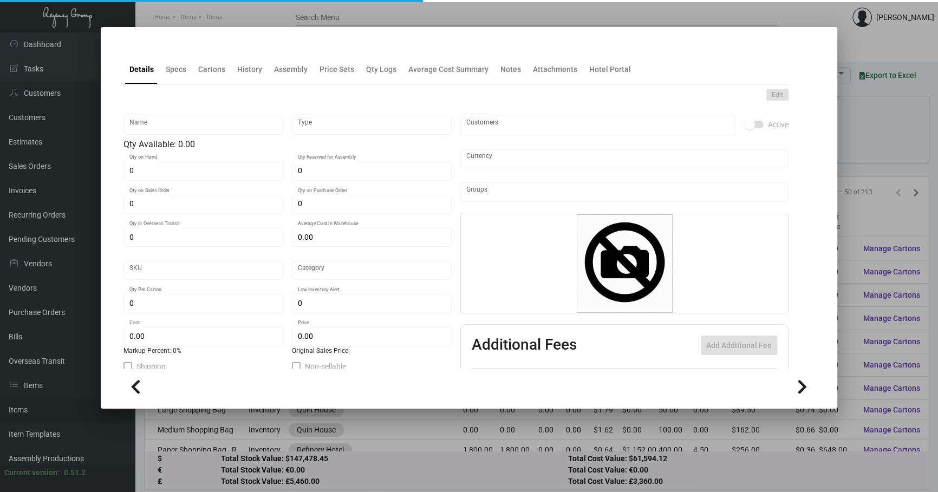
type input "Overseas"
type input "$ 0.88"
type input "$ 2.27"
checkbox input "true"
type input "United States Dollar $"
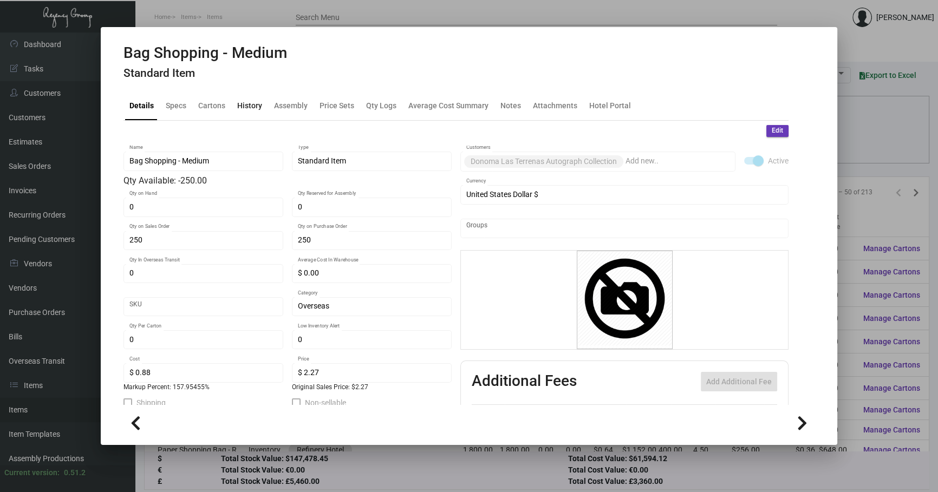
click at [259, 100] on div "History" at bounding box center [249, 105] width 25 height 11
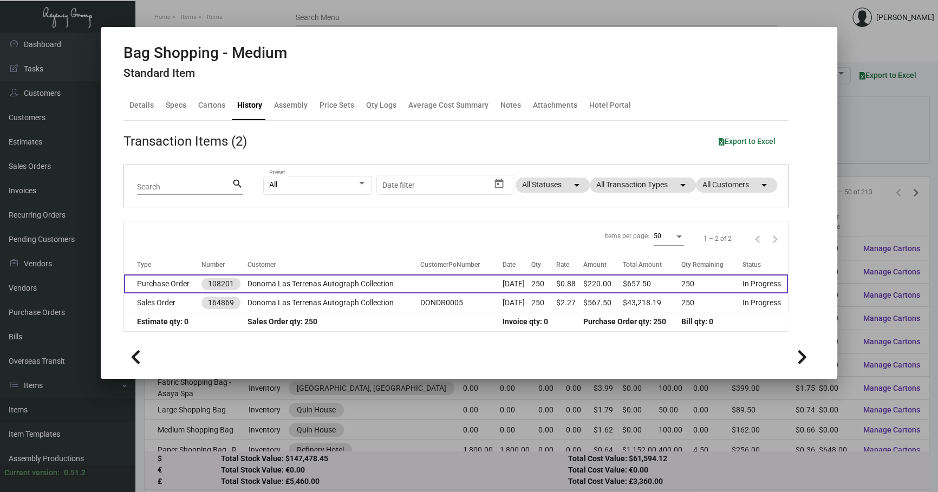
click at [399, 288] on td "Donoma Las Terrenas Autograph Collection" at bounding box center [333, 284] width 173 height 19
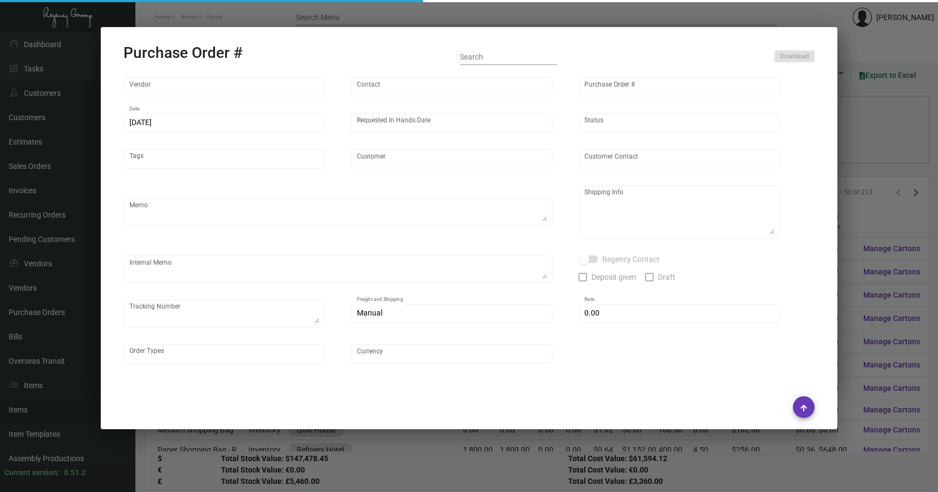
type input "Shanghai East Industrial Co., Ltd,"
type input "[PERSON_NAME]"
type input "108201"
type input "[DATE]"
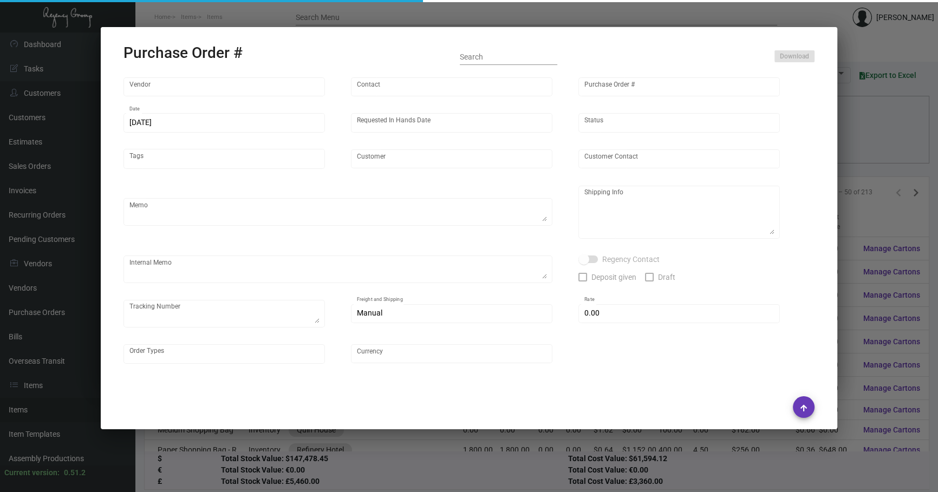
type input "Donoma Las Terrenas Autograph Collection"
type textarea "Please ship by boat to our NJ warehouse."
type textarea "Regency Group NJ - [PERSON_NAME] [STREET_ADDRESS]"
checkbox input "true"
type input "$ 0.00"
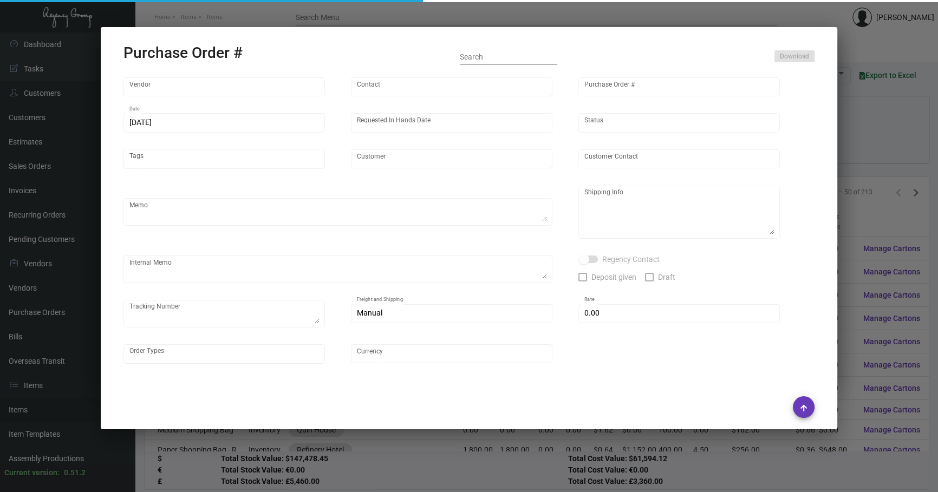
type input "United States Dollar $"
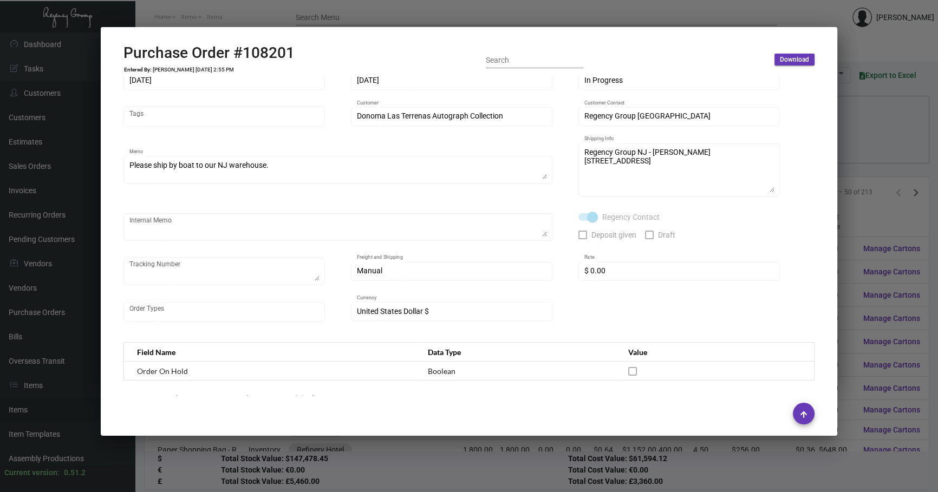
scroll to position [49, 0]
click at [875, 142] on div at bounding box center [469, 246] width 938 height 492
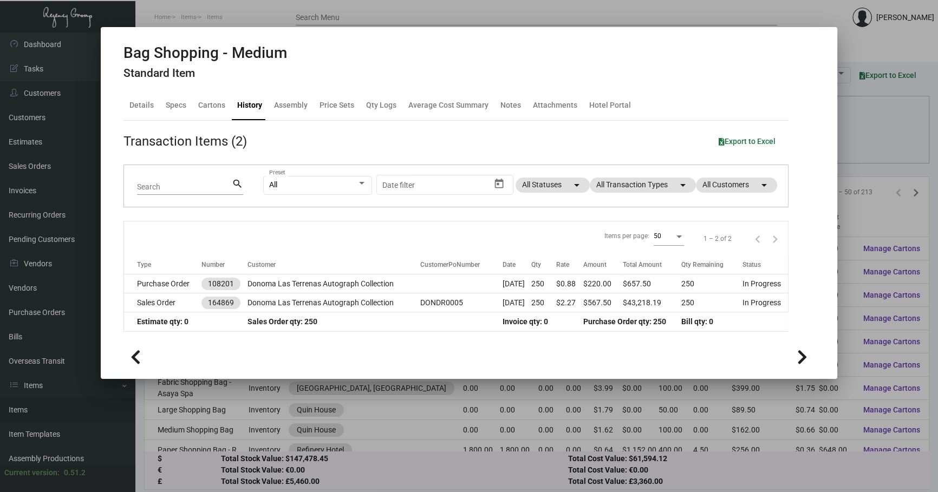
click at [851, 127] on div at bounding box center [469, 246] width 938 height 492
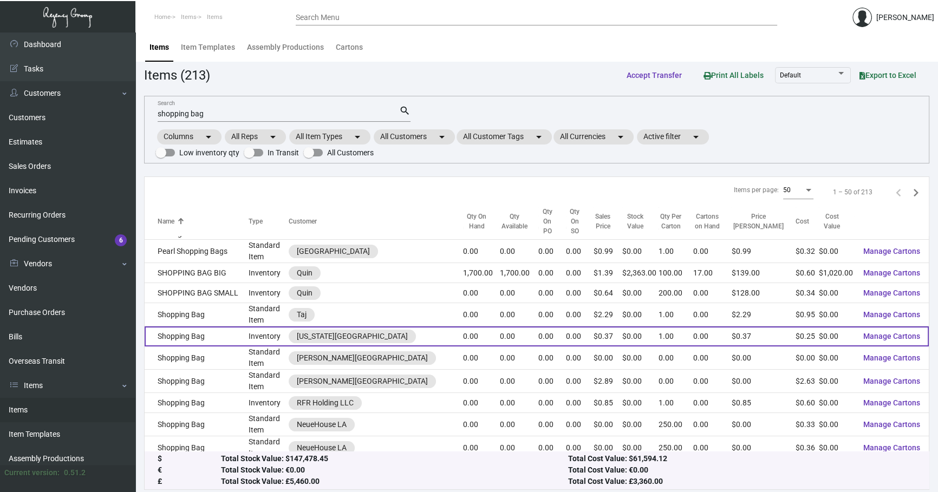
scroll to position [262, 0]
